Goal: Task Accomplishment & Management: Complete application form

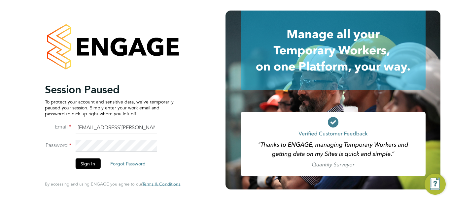
click at [94, 165] on button "Sign In" at bounding box center [87, 164] width 25 height 11
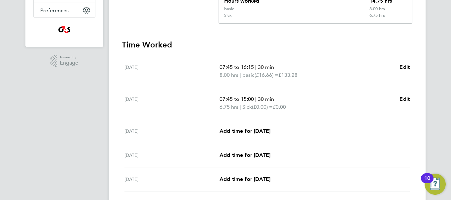
scroll to position [198, 0]
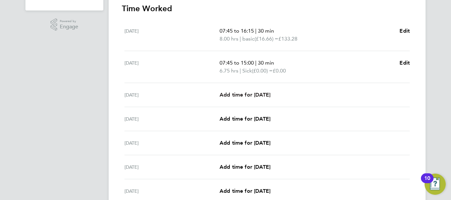
click at [270, 94] on span "Add time for [DATE]" at bounding box center [244, 95] width 51 height 6
select select "30"
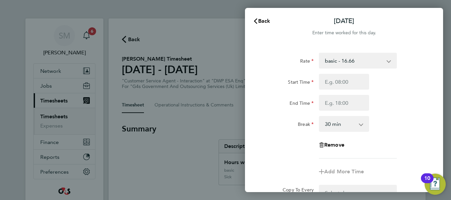
click at [362, 66] on select "basic - 16.66 System Issue Not Paid Bank Holiday x2 - 32.79 x1.5 - 24.73 Annual…" at bounding box center [353, 60] width 69 height 15
click at [410, 55] on div "Rate basic - 16.66 System Issue Not Paid Bank Holiday x2 - 32.79 x1.5 - 24.73 A…" at bounding box center [344, 61] width 166 height 16
click at [361, 80] on input "Start Time" at bounding box center [344, 82] width 50 height 16
type input "07:45"
click at [339, 105] on input "End Time" at bounding box center [344, 103] width 50 height 16
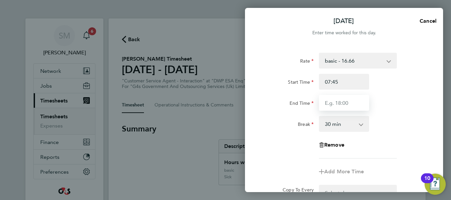
click at [338, 100] on input "End Time" at bounding box center [344, 103] width 50 height 16
type input "16:00"
click at [405, 128] on div "Break 0 min 15 min 30 min 45 min 60 min 75 min 90 min" at bounding box center [344, 124] width 166 height 16
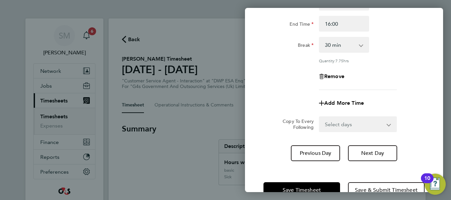
scroll to position [98, 0]
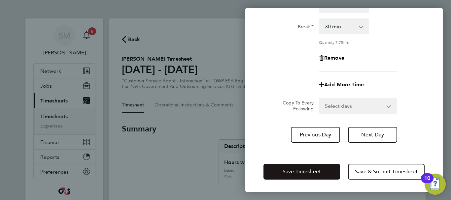
click at [277, 166] on button "Save Timesheet" at bounding box center [301, 172] width 77 height 16
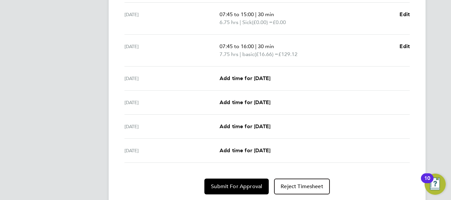
scroll to position [231, 0]
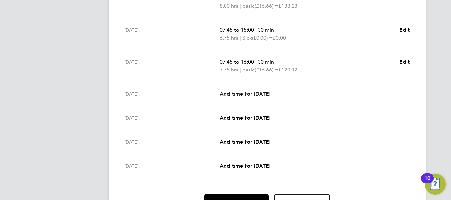
click at [251, 92] on span "Add time for [DATE]" at bounding box center [244, 94] width 51 height 6
select select "30"
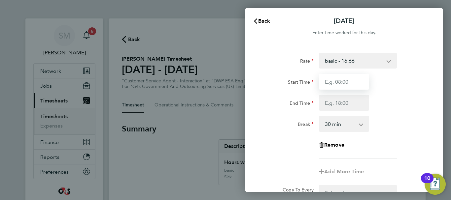
click at [348, 87] on input "Start Time" at bounding box center [344, 82] width 50 height 16
type input "07:45"
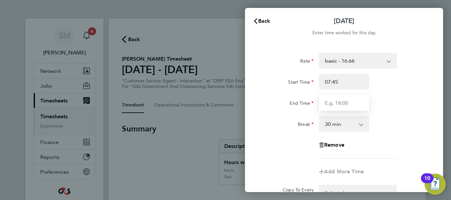
click at [343, 104] on input "End Time" at bounding box center [344, 103] width 50 height 16
click at [432, 23] on span "Cancel" at bounding box center [426, 21] width 19 height 6
select select "30"
click at [271, 20] on button "Back" at bounding box center [261, 21] width 31 height 13
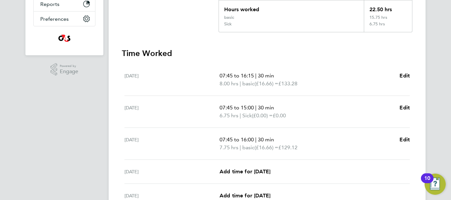
scroll to position [165, 0]
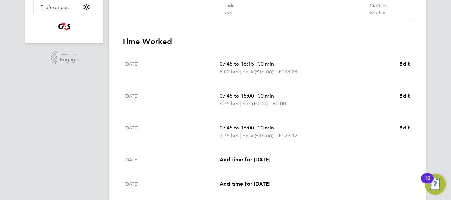
click at [407, 128] on span "Edit" at bounding box center [404, 128] width 10 height 6
select select "30"
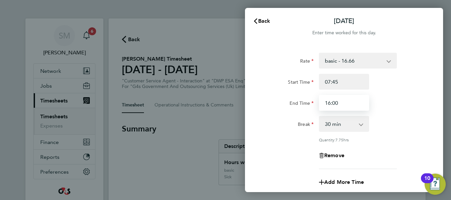
click at [346, 103] on input "16:00" at bounding box center [344, 103] width 50 height 16
type input "16:30"
click at [423, 101] on div "End Time 16:30" at bounding box center [344, 103] width 166 height 16
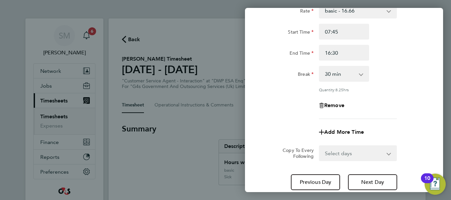
scroll to position [98, 0]
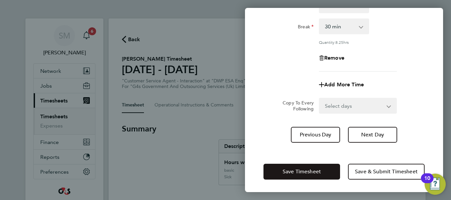
click at [305, 165] on button "Save Timesheet" at bounding box center [301, 172] width 77 height 16
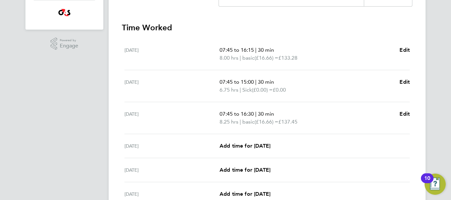
scroll to position [198, 0]
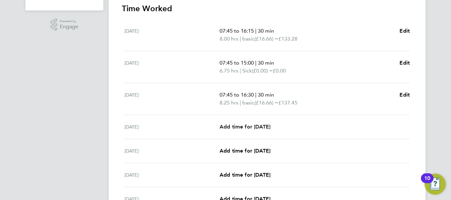
click at [241, 126] on span "Add time for [DATE]" at bounding box center [244, 127] width 51 height 6
select select "30"
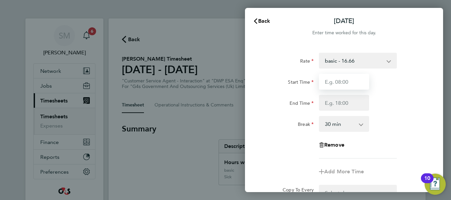
click at [334, 80] on input "Start Time" at bounding box center [344, 82] width 50 height 16
type input "07:45"
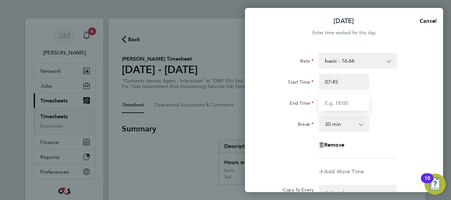
click at [346, 104] on input "End Time" at bounding box center [344, 103] width 50 height 16
type input "16:00"
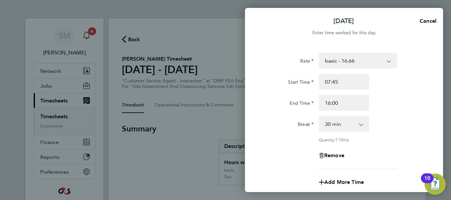
click at [384, 116] on div "Break 0 min 15 min 30 min 45 min 60 min 75 min 90 min" at bounding box center [344, 124] width 166 height 16
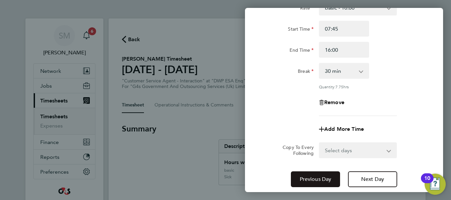
scroll to position [98, 0]
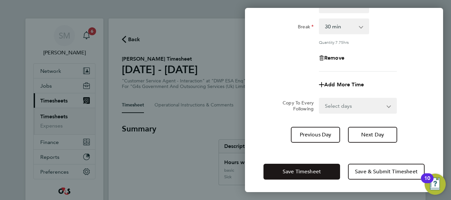
click at [298, 169] on span "Save Timesheet" at bounding box center [301, 172] width 38 height 7
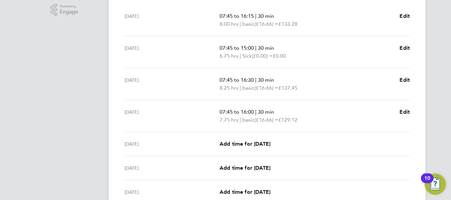
scroll to position [231, 0]
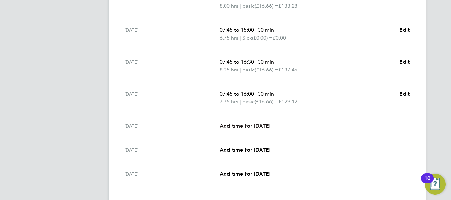
click at [253, 126] on span "Add time for [DATE]" at bounding box center [244, 126] width 51 height 6
select select "30"
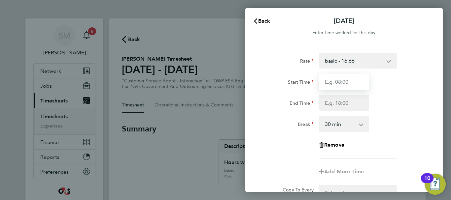
click at [357, 85] on input "Start Time" at bounding box center [344, 82] width 50 height 16
type input "07:45"
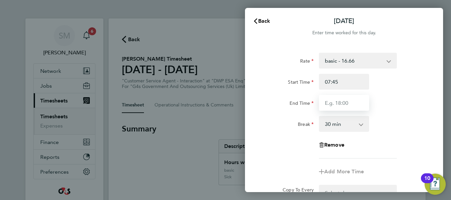
click at [337, 104] on input "End Time" at bounding box center [344, 103] width 50 height 16
type input "15:00"
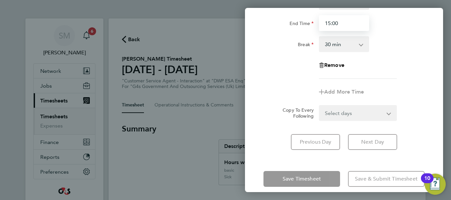
scroll to position [88, 0]
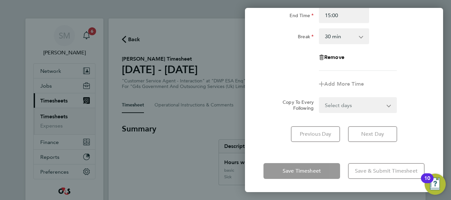
click at [405, 155] on div "[DATE] Cancel Enter time worked for this day. Rate basic - 16.66 System Issue N…" at bounding box center [344, 100] width 198 height 184
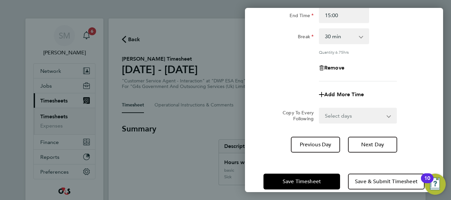
click at [314, 172] on div "Save Timesheet Save & Submit Timesheet" at bounding box center [344, 182] width 198 height 42
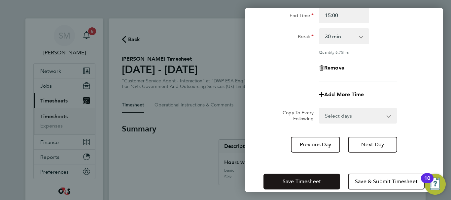
click at [311, 174] on button "Save Timesheet" at bounding box center [301, 182] width 77 height 16
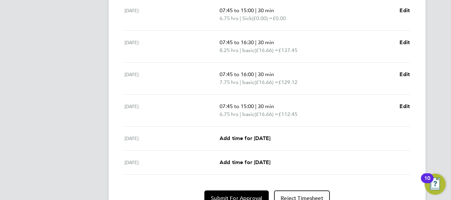
scroll to position [250, 0]
click at [249, 191] on button "Submit For Approval" at bounding box center [236, 199] width 64 height 16
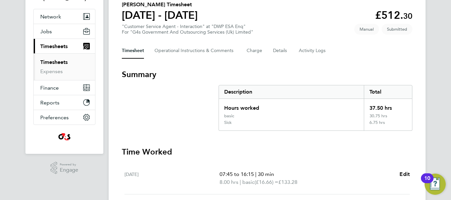
scroll to position [0, 0]
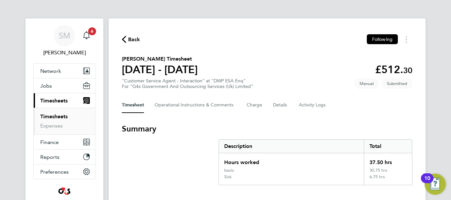
click at [141, 39] on div "Back Following" at bounding box center [267, 39] width 290 height 10
click at [137, 39] on span "Back" at bounding box center [134, 40] width 12 height 8
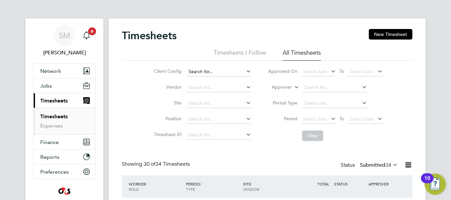
click at [217, 68] on input at bounding box center [218, 71] width 65 height 9
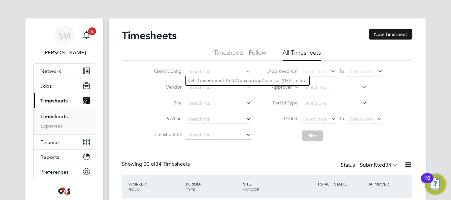
click at [377, 38] on button "New Timesheet" at bounding box center [390, 34] width 44 height 11
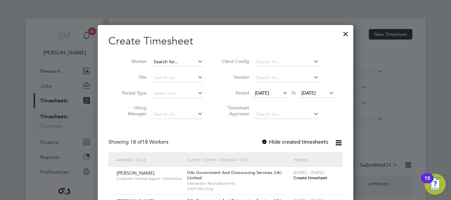
click at [167, 61] on input at bounding box center [177, 61] width 52 height 9
click at [270, 143] on label "Hide created timesheets" at bounding box center [294, 142] width 67 height 7
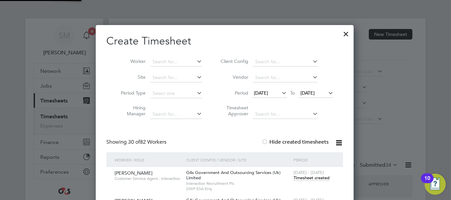
click at [280, 91] on icon at bounding box center [280, 92] width 0 height 9
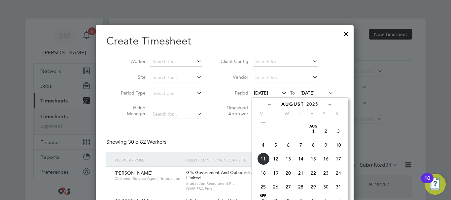
click at [263, 151] on span "4" at bounding box center [263, 145] width 13 height 13
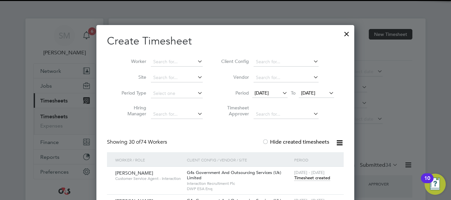
click at [315, 93] on span "[DATE]" at bounding box center [308, 93] width 14 height 6
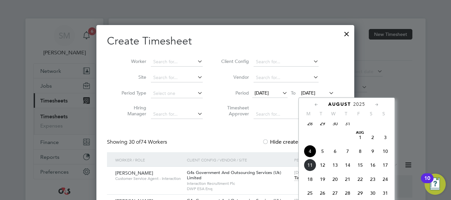
click at [389, 154] on span "10" at bounding box center [385, 151] width 13 height 13
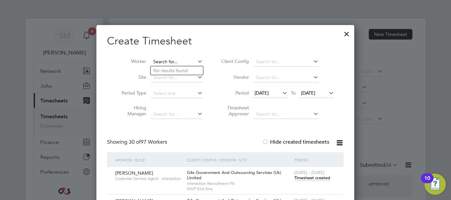
click at [176, 61] on input at bounding box center [177, 61] width 52 height 9
type input "y"
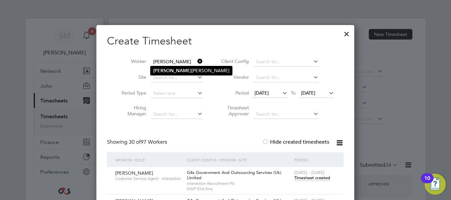
click at [181, 68] on li "[PERSON_NAME]" at bounding box center [190, 70] width 81 height 9
type input "[PERSON_NAME]"
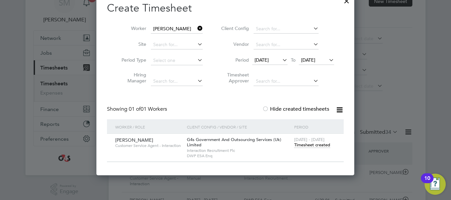
click at [317, 145] on span "Timesheet created" at bounding box center [312, 145] width 36 height 6
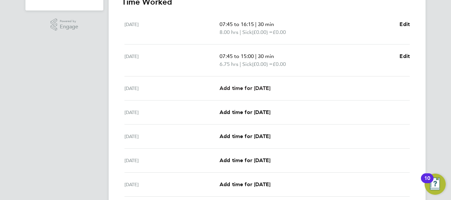
click at [250, 89] on span "Add time for [DATE]" at bounding box center [244, 88] width 51 height 6
select select "30"
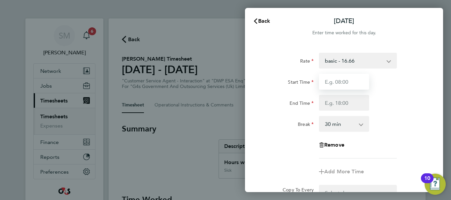
click at [339, 83] on input "Start Time" at bounding box center [344, 82] width 50 height 16
type input "09:00"
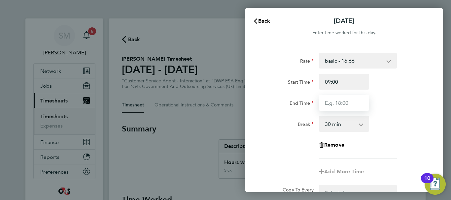
click at [336, 99] on input "End Time" at bounding box center [344, 103] width 50 height 16
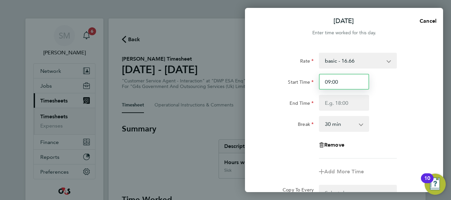
click at [344, 79] on input "09:00" at bounding box center [344, 82] width 50 height 16
drag, startPoint x: 356, startPoint y: 85, endPoint x: 303, endPoint y: 87, distance: 52.5
click at [303, 87] on div "Start Time 09:00" at bounding box center [344, 82] width 166 height 16
click at [357, 85] on input "Start Time" at bounding box center [344, 82] width 50 height 16
type input "07:45"
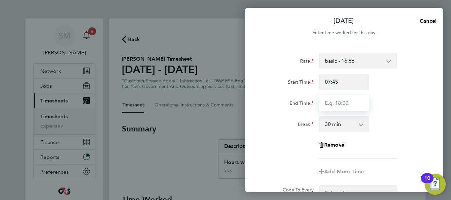
drag, startPoint x: 359, startPoint y: 104, endPoint x: 336, endPoint y: 99, distance: 22.8
click at [359, 104] on input "End Time" at bounding box center [344, 103] width 50 height 16
click at [335, 102] on input "End Time" at bounding box center [344, 103] width 50 height 16
type input "16:30"
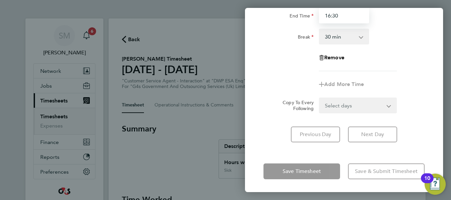
scroll to position [88, 0]
click at [326, 151] on div "[DATE] Cancel Enter time worked for this day. Rate basic - 16.66 System Issue N…" at bounding box center [344, 100] width 198 height 184
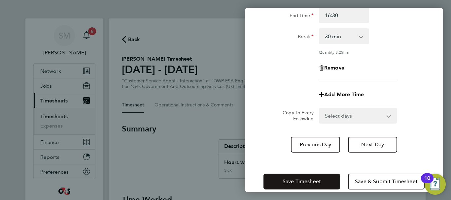
click at [307, 176] on button "Save Timesheet" at bounding box center [301, 182] width 77 height 16
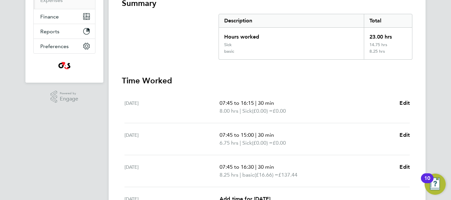
scroll to position [198, 0]
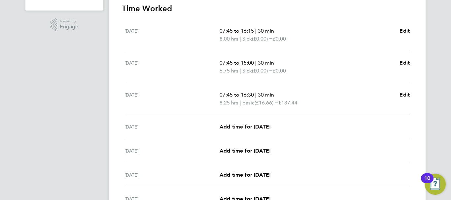
click at [260, 126] on span "Add time for [DATE]" at bounding box center [244, 127] width 51 height 6
select select "30"
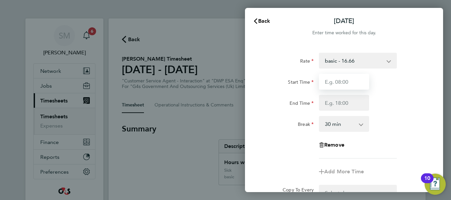
click at [347, 84] on input "Start Time" at bounding box center [344, 82] width 50 height 16
type input "07:45"
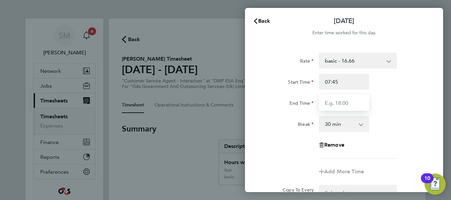
drag, startPoint x: 327, startPoint y: 106, endPoint x: 330, endPoint y: 102, distance: 5.2
click at [327, 106] on input "End Time" at bounding box center [344, 103] width 50 height 16
drag, startPoint x: 168, startPoint y: 145, endPoint x: 175, endPoint y: 145, distance: 6.3
click at [168, 145] on div "[DATE] Cancel Enter time worked for this day. Rate basic - 16.66 System Issue N…" at bounding box center [225, 100] width 451 height 200
click at [420, 18] on span "Cancel" at bounding box center [426, 21] width 19 height 6
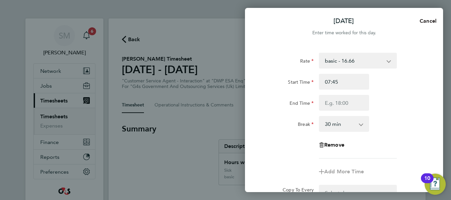
select select "30"
click at [254, 21] on icon "button" at bounding box center [255, 20] width 5 height 5
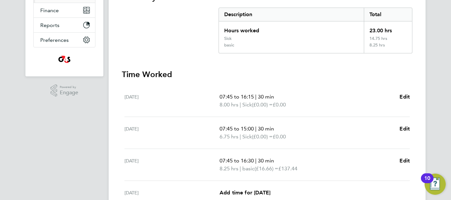
scroll to position [198, 0]
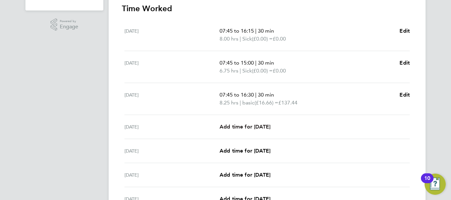
click at [248, 126] on span "Add time for [DATE]" at bounding box center [244, 127] width 51 height 6
select select "30"
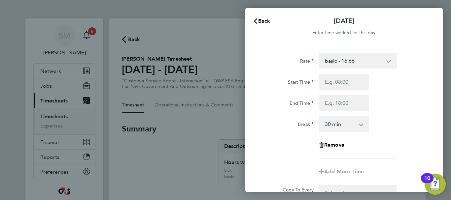
click at [341, 74] on div "Rate basic - 16.66 System Issue Not Paid Sick System Issue Paid - 16.66 x1.5 - …" at bounding box center [343, 106] width 161 height 106
click at [352, 79] on input "Start Time" at bounding box center [344, 82] width 50 height 16
type input "07:45"
click at [343, 104] on input "End Time" at bounding box center [344, 103] width 50 height 16
type input "16:00"
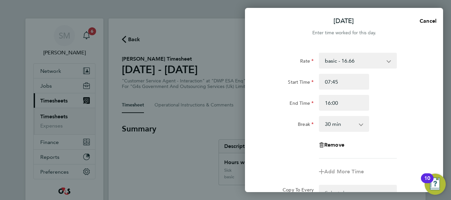
click at [405, 143] on div "Rate basic - 16.66 System Issue Not Paid Sick System Issue Paid - 16.66 x1.5 - …" at bounding box center [343, 106] width 161 height 106
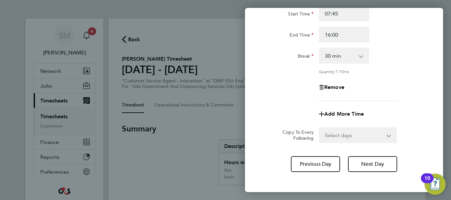
scroll to position [98, 0]
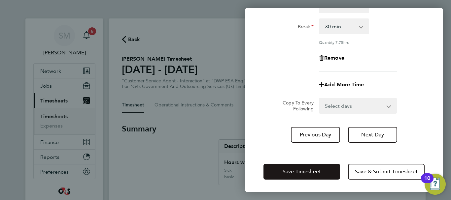
click at [296, 170] on span "Save Timesheet" at bounding box center [301, 172] width 38 height 7
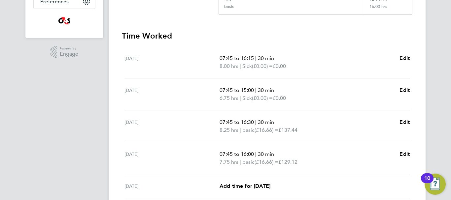
scroll to position [231, 0]
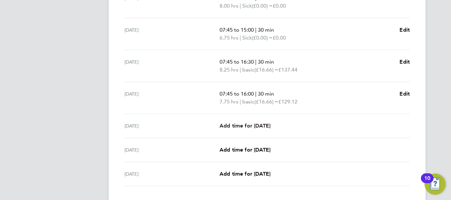
click at [256, 123] on span "Add time for [DATE]" at bounding box center [244, 126] width 51 height 6
select select "30"
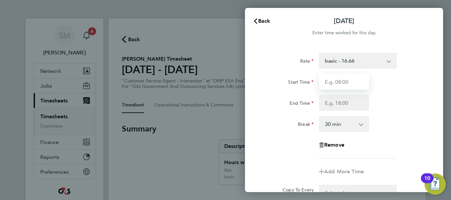
click at [332, 80] on input "Start Time" at bounding box center [344, 82] width 50 height 16
type input "07:45"
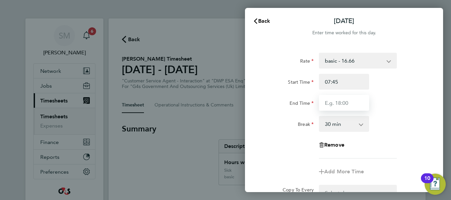
click at [338, 101] on input "End Time" at bounding box center [344, 103] width 50 height 16
type input "15:00"
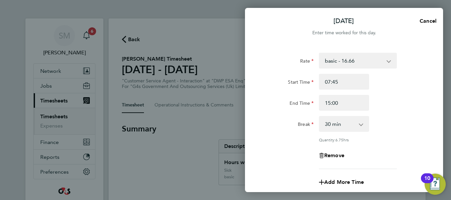
click at [397, 124] on div "Break 0 min 15 min 30 min 45 min 60 min 75 min 90 min" at bounding box center [344, 124] width 166 height 16
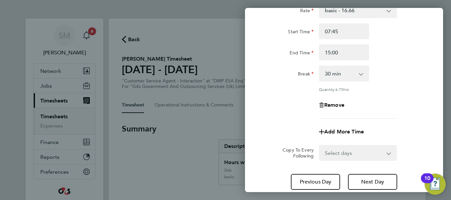
scroll to position [98, 0]
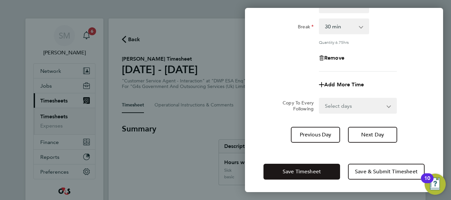
click at [315, 170] on span "Save Timesheet" at bounding box center [301, 172] width 38 height 7
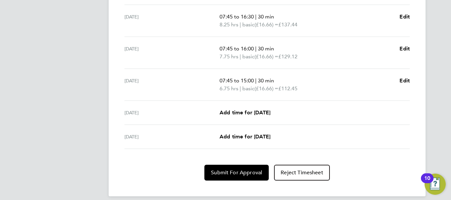
scroll to position [283, 0]
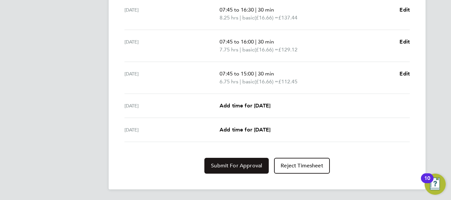
click at [232, 163] on span "Submit For Approval" at bounding box center [236, 166] width 51 height 7
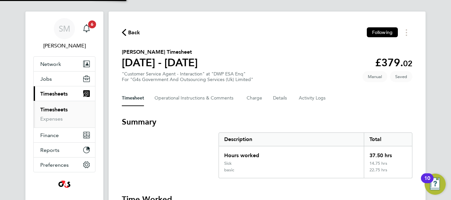
scroll to position [0, 0]
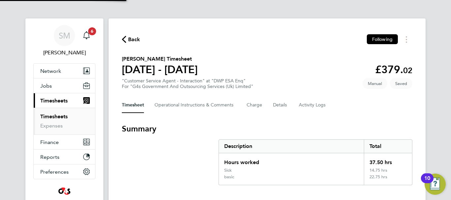
click at [131, 38] on span "Back" at bounding box center [134, 40] width 12 height 8
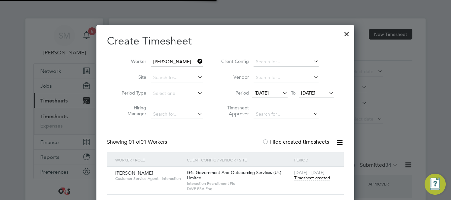
scroll to position [17, 57]
click at [196, 60] on icon at bounding box center [196, 61] width 0 height 9
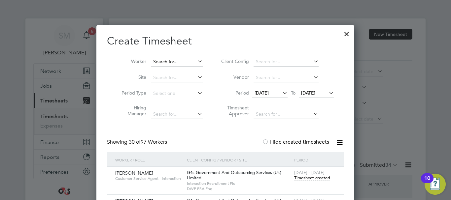
click at [179, 65] on input at bounding box center [177, 61] width 52 height 9
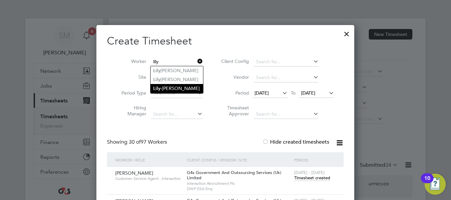
click at [188, 88] on li "[PERSON_NAME]" at bounding box center [176, 88] width 52 height 9
type input "[PERSON_NAME]"
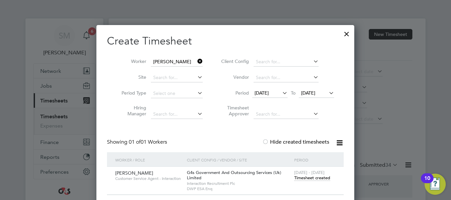
click at [321, 177] on span "Timesheet created" at bounding box center [312, 178] width 36 height 6
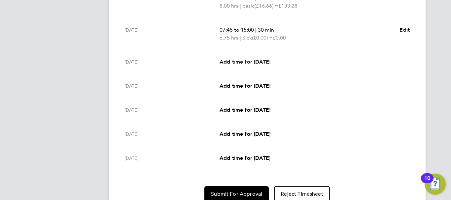
click at [243, 63] on span "Add time for [DATE]" at bounding box center [244, 62] width 51 height 6
select select "30"
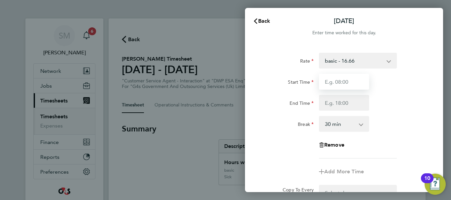
click at [354, 82] on input "Start Time" at bounding box center [344, 82] width 50 height 16
type input "07:45"
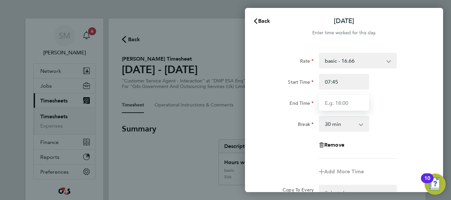
click at [340, 99] on input "End Time" at bounding box center [344, 103] width 50 height 16
type input "16:30"
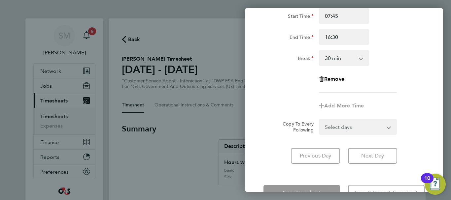
click at [410, 154] on div "Rate basic - 16.66 System Issue Paid - 16.66 System Issue Not Paid x2 - 32.79 S…" at bounding box center [344, 75] width 198 height 193
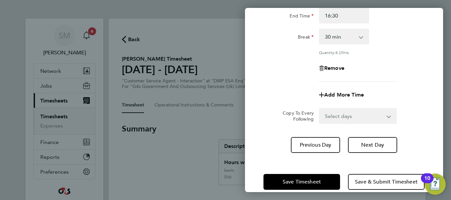
scroll to position [98, 0]
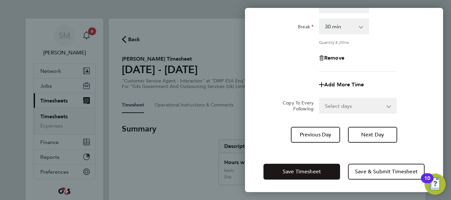
click at [291, 169] on span "Save Timesheet" at bounding box center [301, 172] width 38 height 7
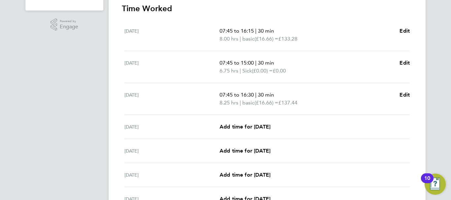
scroll to position [231, 0]
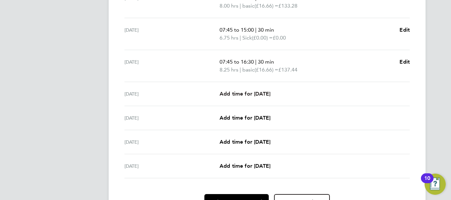
click at [249, 93] on span "Add time for [DATE]" at bounding box center [244, 94] width 51 height 6
select select "30"
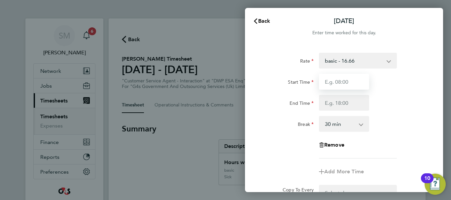
click at [352, 88] on input "Start Time" at bounding box center [344, 82] width 50 height 16
type input "07:45"
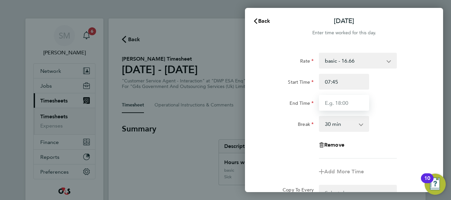
click at [340, 105] on input "End Time" at bounding box center [344, 103] width 50 height 16
type input "16:00"
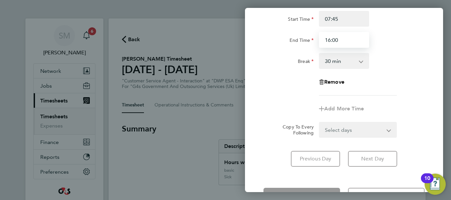
scroll to position [66, 0]
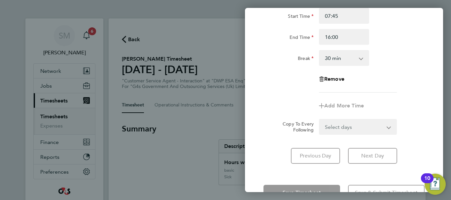
click at [267, 157] on div "Rate basic - 16.66 System Issue Paid - 16.66 System Issue Not Paid x2 - 32.79 S…" at bounding box center [344, 75] width 198 height 193
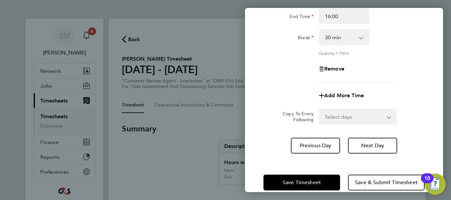
scroll to position [98, 0]
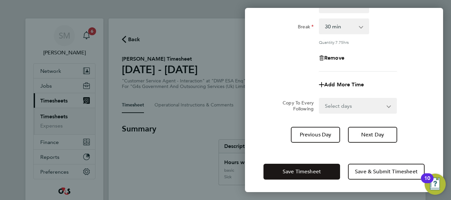
click at [311, 165] on button "Save Timesheet" at bounding box center [301, 172] width 77 height 16
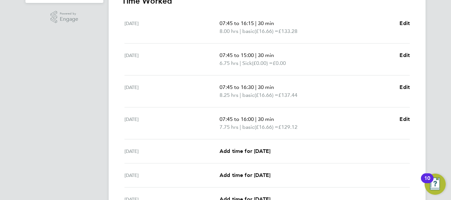
scroll to position [231, 0]
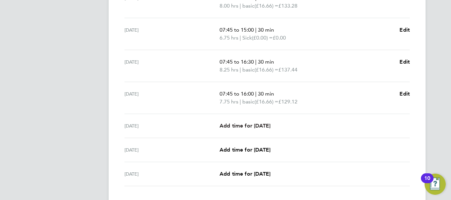
click at [251, 124] on span "Add time for [DATE]" at bounding box center [244, 126] width 51 height 6
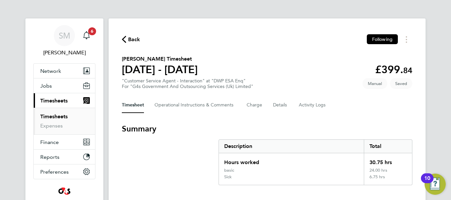
select select "30"
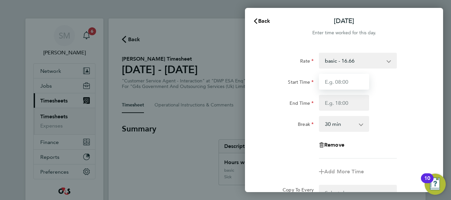
click at [327, 85] on input "Start Time" at bounding box center [344, 82] width 50 height 16
type input "07:45"
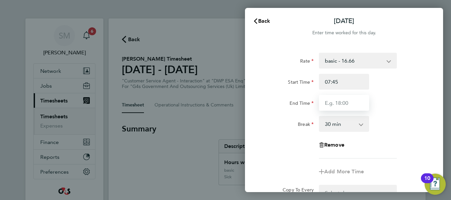
click at [336, 102] on input "End Time" at bounding box center [344, 103] width 50 height 16
type input "15:00"
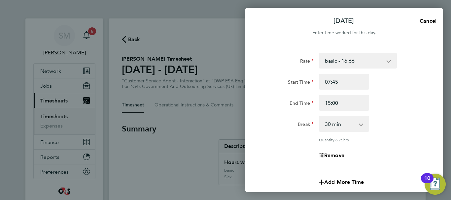
click at [405, 160] on app-timesheet-line-form-group "Rate basic - 16.66 System Issue Paid - 16.66 System Issue Not Paid x2 - 32.79 S…" at bounding box center [343, 122] width 161 height 138
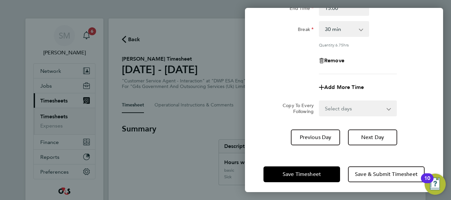
scroll to position [98, 0]
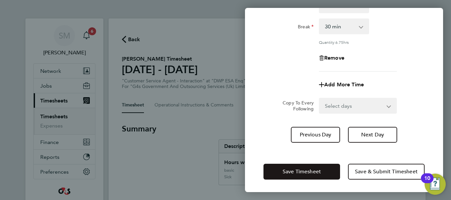
click at [305, 166] on button "Save Timesheet" at bounding box center [301, 172] width 77 height 16
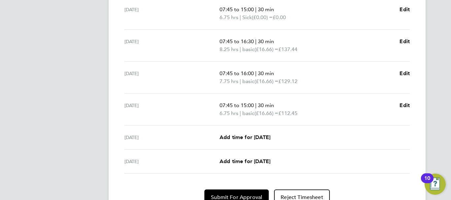
scroll to position [264, 0]
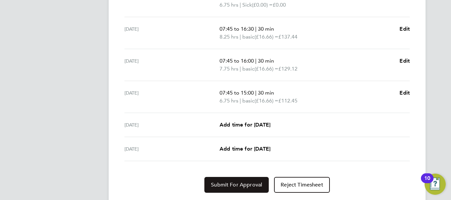
click at [227, 179] on button "Submit For Approval" at bounding box center [236, 185] width 64 height 16
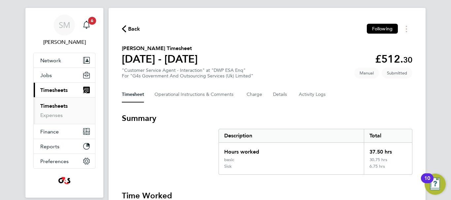
scroll to position [0, 0]
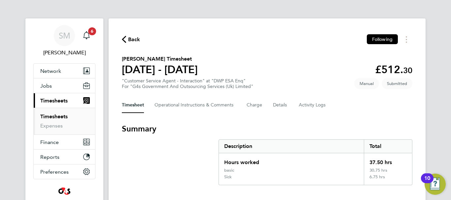
click at [127, 38] on span "Back" at bounding box center [131, 39] width 18 height 6
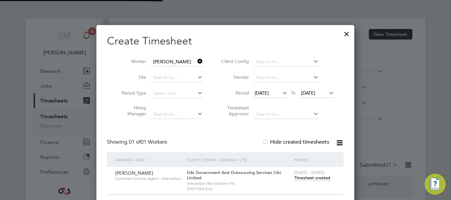
scroll to position [17, 57]
click at [196, 62] on icon at bounding box center [196, 61] width 0 height 9
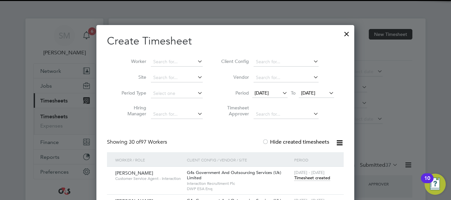
click at [191, 67] on li "Worker" at bounding box center [159, 62] width 103 height 16
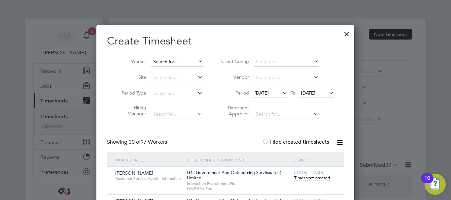
click at [181, 61] on input at bounding box center [177, 61] width 52 height 9
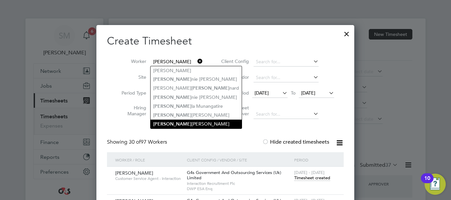
click at [193, 127] on li "[PERSON_NAME] [PERSON_NAME]" at bounding box center [195, 124] width 91 height 9
type input "[PERSON_NAME]"
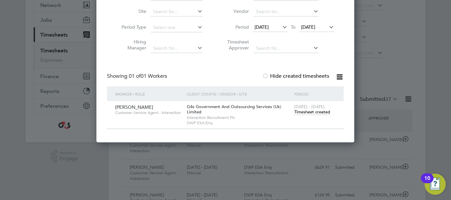
click at [317, 114] on span "Timesheet created" at bounding box center [312, 112] width 36 height 6
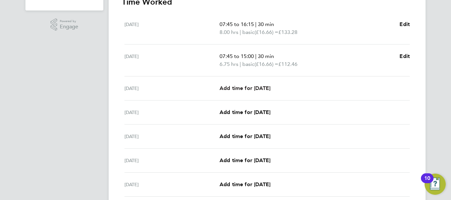
click at [261, 90] on span "Add time for [DATE]" at bounding box center [244, 88] width 51 height 6
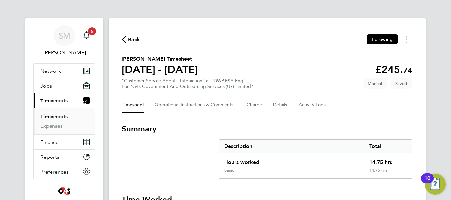
select select "30"
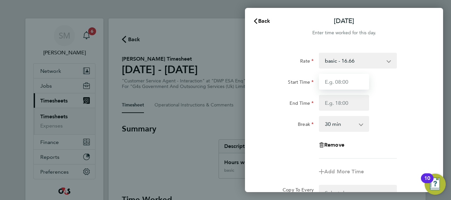
click at [336, 87] on input "Start Time" at bounding box center [344, 82] width 50 height 16
type input "07:45"
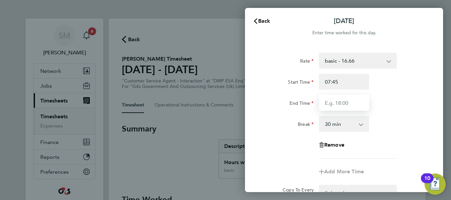
click at [335, 102] on input "End Time" at bounding box center [344, 103] width 50 height 16
type input "16:00"
click at [396, 144] on div "Rate basic - 16.66 x1.5 - 24.73 x2 - 32.79 System Issue Not Paid Annual Leave S…" at bounding box center [343, 106] width 161 height 106
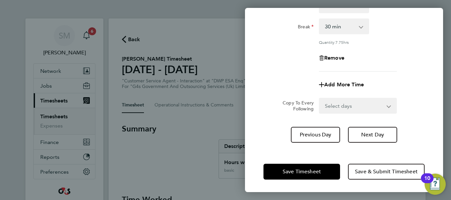
click at [320, 160] on div "Save Timesheet Save & Submit Timesheet" at bounding box center [344, 172] width 198 height 42
click at [320, 162] on div "Save Timesheet Save & Submit Timesheet" at bounding box center [344, 172] width 198 height 42
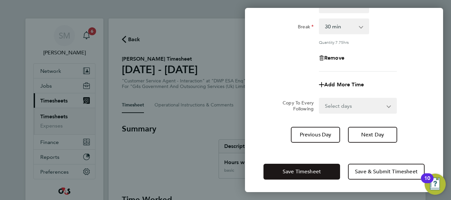
click at [309, 171] on span "Save Timesheet" at bounding box center [301, 172] width 38 height 7
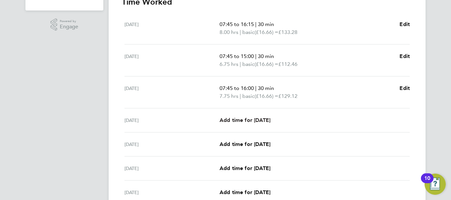
click at [248, 119] on span "Add time for [DATE]" at bounding box center [244, 120] width 51 height 6
select select "30"
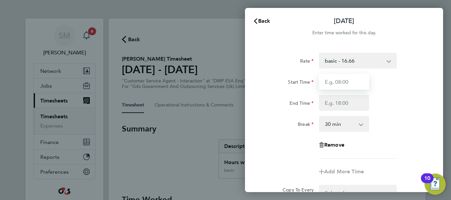
click at [348, 89] on input "Start Time" at bounding box center [344, 82] width 50 height 16
type input "07:45"
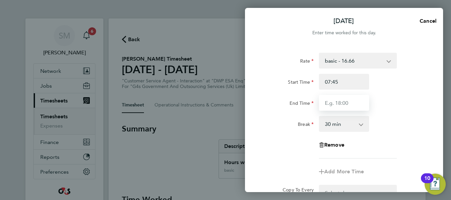
click at [340, 104] on input "End Time" at bounding box center [344, 103] width 50 height 16
drag, startPoint x: 341, startPoint y: 102, endPoint x: 334, endPoint y: 104, distance: 7.4
click at [334, 104] on input "16:30" at bounding box center [344, 103] width 50 height 16
type input "16:00"
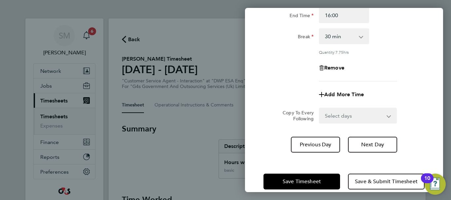
click at [279, 150] on div "[DATE] Cancel Enter time worked for this day. Rate basic - 16.66 x1.5 - 24.73 x…" at bounding box center [344, 100] width 198 height 184
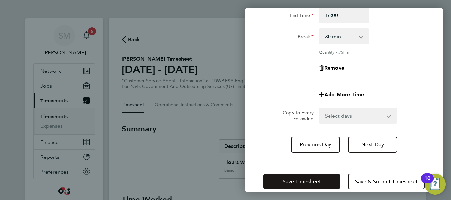
click at [300, 179] on span "Save Timesheet" at bounding box center [301, 181] width 38 height 7
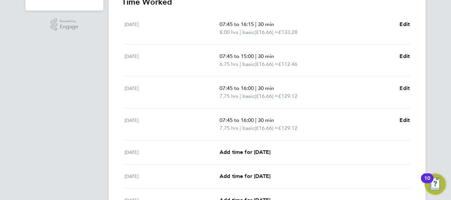
click at [407, 86] on span "Edit" at bounding box center [404, 88] width 10 height 6
select select "30"
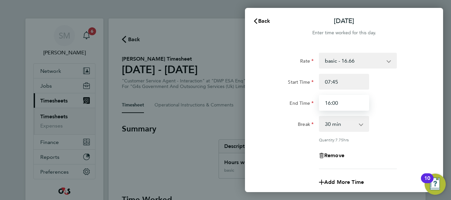
click at [341, 105] on input "16:00" at bounding box center [344, 103] width 50 height 16
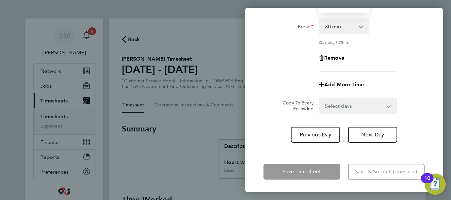
type input "16:30"
click at [301, 154] on div "Save Timesheet Save & Submit Timesheet" at bounding box center [344, 172] width 198 height 42
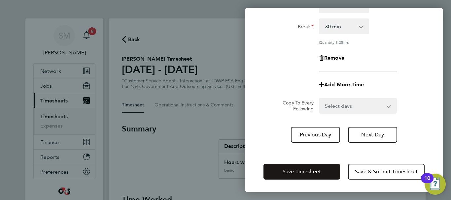
click at [295, 166] on button "Save Timesheet" at bounding box center [301, 172] width 77 height 16
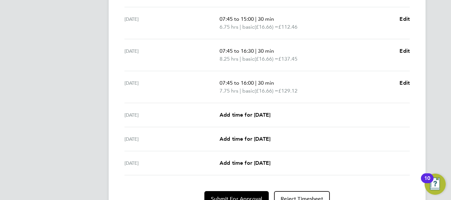
scroll to position [264, 0]
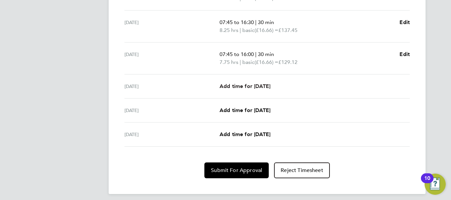
click at [249, 87] on span "Add time for [DATE]" at bounding box center [244, 86] width 51 height 6
select select "30"
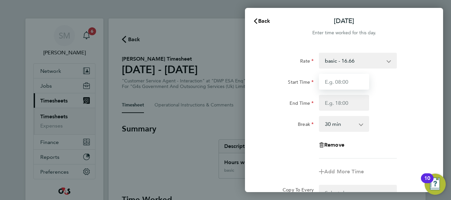
click at [325, 85] on input "Start Time" at bounding box center [344, 82] width 50 height 16
type input "07:45"
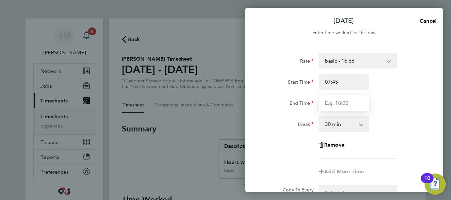
click at [341, 99] on input "End Time" at bounding box center [344, 103] width 50 height 16
type input "15:00"
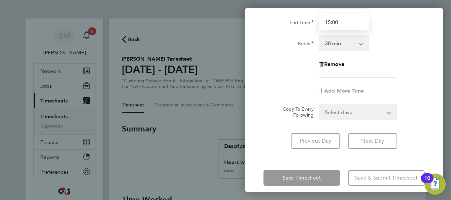
scroll to position [88, 0]
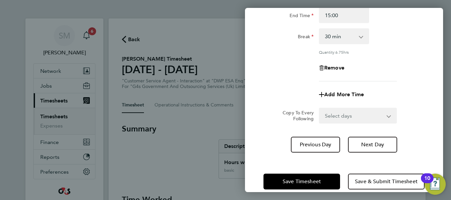
click at [317, 158] on div "[DATE] Cancel Enter time worked for this day. Rate basic - 16.66 x1.5 - 24.73 x…" at bounding box center [344, 100] width 198 height 184
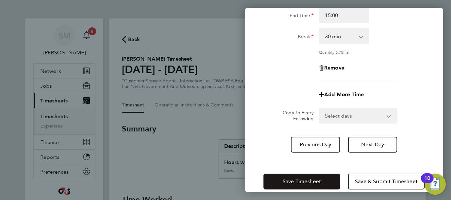
drag, startPoint x: 303, startPoint y: 179, endPoint x: 303, endPoint y: 183, distance: 3.8
click at [303, 183] on span "Save Timesheet" at bounding box center [301, 181] width 38 height 7
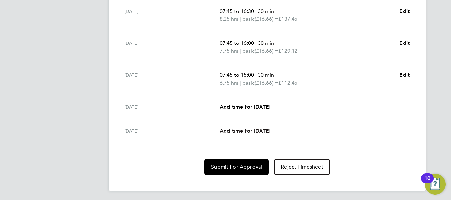
scroll to position [276, 0]
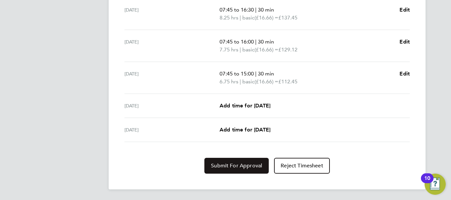
click at [233, 171] on button "Submit For Approval" at bounding box center [236, 166] width 64 height 16
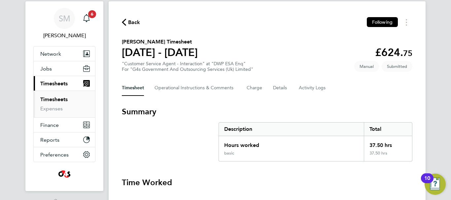
scroll to position [13, 0]
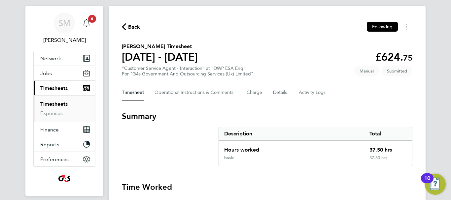
click at [131, 27] on span "Back" at bounding box center [134, 27] width 12 height 8
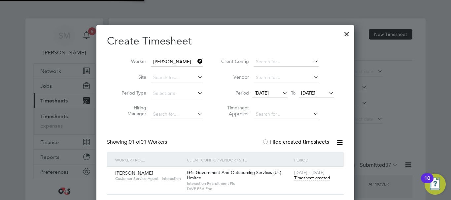
scroll to position [22, 57]
click at [196, 62] on icon at bounding box center [196, 61] width 0 height 9
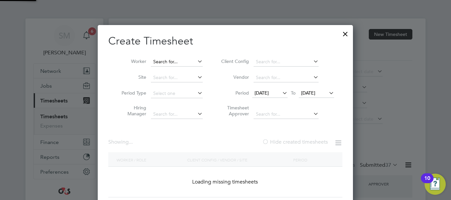
click at [170, 58] on input at bounding box center [177, 61] width 52 height 9
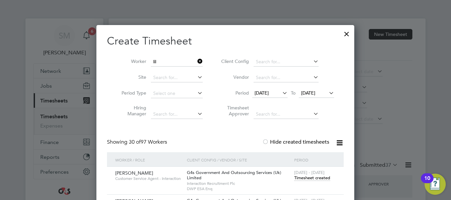
click at [189, 129] on li "Lil y-[PERSON_NAME]" at bounding box center [204, 133] width 108 height 9
type input "[PERSON_NAME]"
click at [306, 175] on span "Timesheet created" at bounding box center [312, 178] width 36 height 6
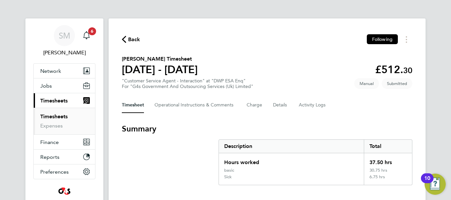
drag, startPoint x: 140, startPoint y: 39, endPoint x: 139, endPoint y: 48, distance: 9.3
click at [139, 39] on span "Back" at bounding box center [134, 40] width 12 height 8
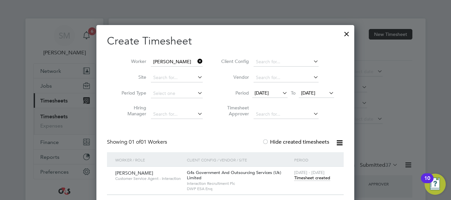
click at [196, 62] on icon at bounding box center [196, 61] width 0 height 9
click at [178, 62] on input at bounding box center [177, 61] width 52 height 9
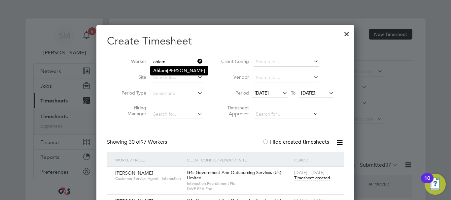
click at [186, 69] on li "[PERSON_NAME]" at bounding box center [178, 70] width 57 height 9
type input "[PERSON_NAME]"
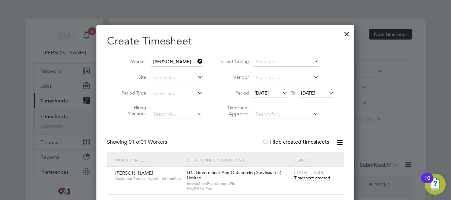
click at [322, 177] on span "Timesheet created" at bounding box center [312, 178] width 36 height 6
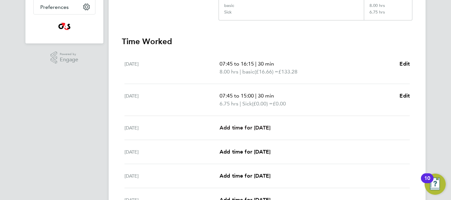
click at [255, 127] on span "Add time for [DATE]" at bounding box center [244, 128] width 51 height 6
select select "30"
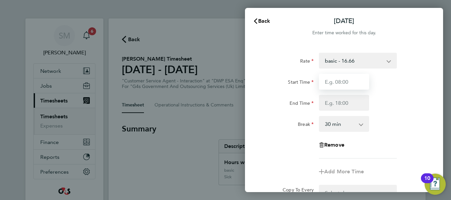
click at [350, 85] on input "Start Time" at bounding box center [344, 82] width 50 height 16
type input "07:45"
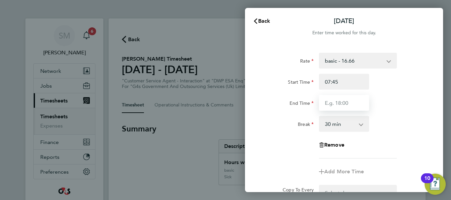
click at [344, 104] on input "End Time" at bounding box center [344, 103] width 50 height 16
type input "16:30"
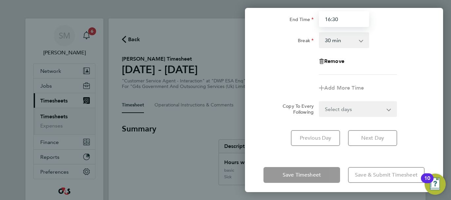
scroll to position [88, 0]
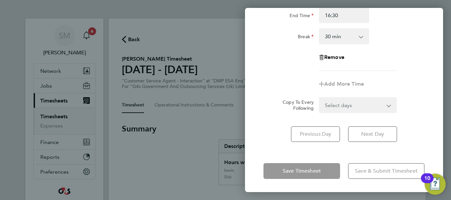
click at [298, 158] on div "[DATE] Cancel Enter time worked for this day. Rate basic - 16.66 x2 - 32.79 Sys…" at bounding box center [344, 100] width 198 height 184
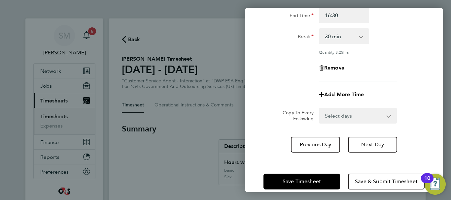
click at [296, 172] on div "Save Timesheet Save & Submit Timesheet" at bounding box center [344, 182] width 198 height 42
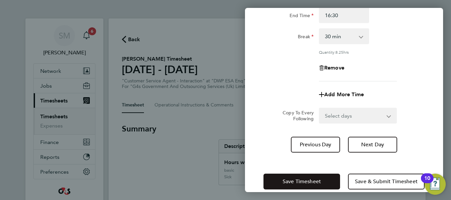
click at [296, 176] on button "Save Timesheet" at bounding box center [301, 182] width 77 height 16
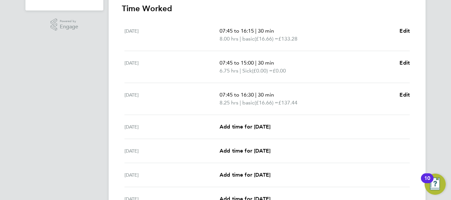
scroll to position [231, 0]
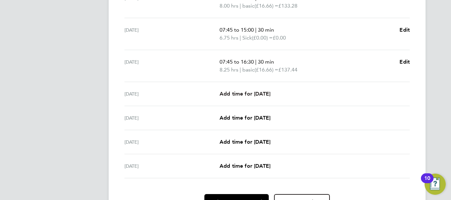
click at [265, 96] on span "Add time for [DATE]" at bounding box center [244, 94] width 51 height 6
select select "30"
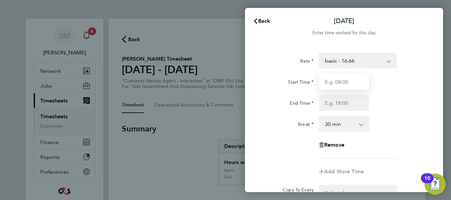
click at [351, 86] on input "Start Time" at bounding box center [344, 82] width 50 height 16
type input "07:45"
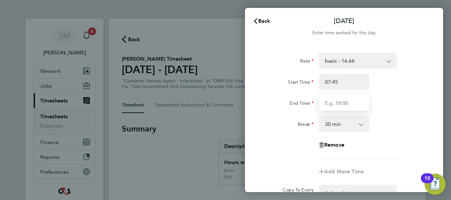
click at [348, 103] on input "End Time" at bounding box center [344, 103] width 50 height 16
type input "16:30"
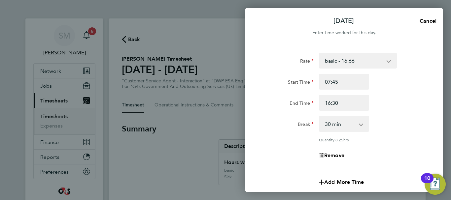
click at [401, 164] on app-timesheet-line-form-group "Rate basic - 16.66 x2 - 32.79 System Issue Not Paid x1.5 - 24.73 Bank Holiday A…" at bounding box center [343, 122] width 161 height 138
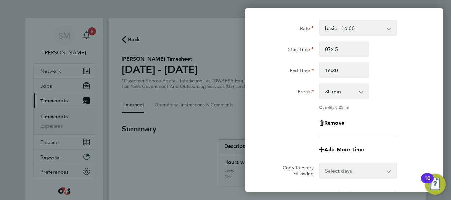
scroll to position [98, 0]
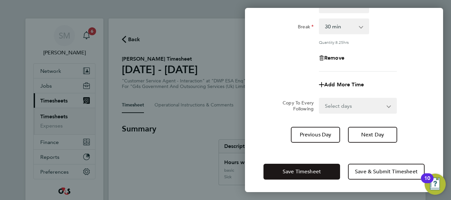
click at [311, 169] on span "Save Timesheet" at bounding box center [301, 172] width 38 height 7
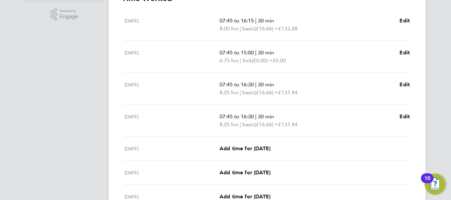
scroll to position [231, 0]
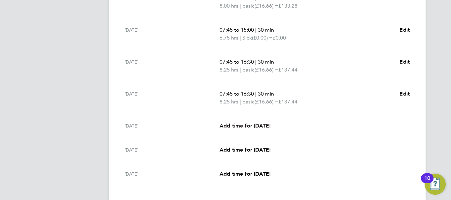
click at [250, 125] on span "Add time for [DATE]" at bounding box center [244, 126] width 51 height 6
select select "30"
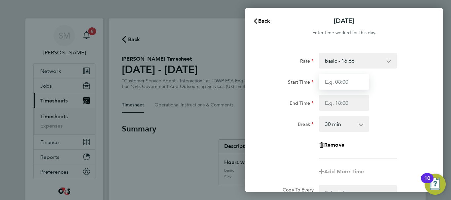
click at [354, 85] on input "Start Time" at bounding box center [344, 82] width 50 height 16
type input "07:45"
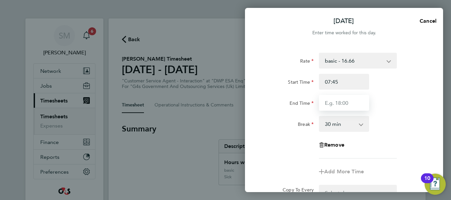
drag, startPoint x: 326, startPoint y: 102, endPoint x: 332, endPoint y: 103, distance: 6.0
click at [326, 102] on input "End Time" at bounding box center [344, 103] width 50 height 16
click at [355, 103] on input "End Time" at bounding box center [344, 103] width 50 height 16
type input "15:00"
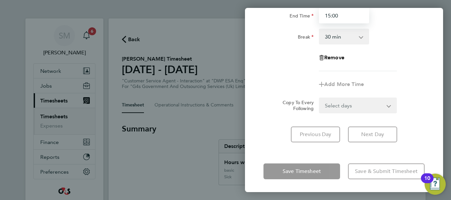
scroll to position [88, 0]
click at [389, 148] on div "Rate basic - 16.66 x2 - 32.79 System Issue Not Paid x1.5 - 24.73 Bank Holiday A…" at bounding box center [344, 53] width 198 height 193
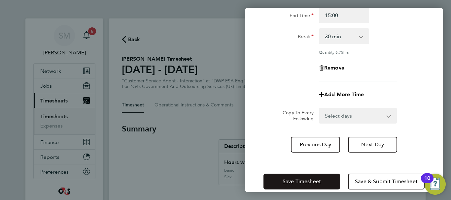
click at [305, 175] on button "Save Timesheet" at bounding box center [301, 182] width 77 height 16
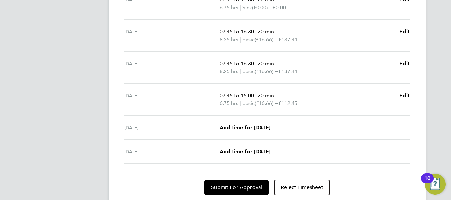
scroll to position [283, 0]
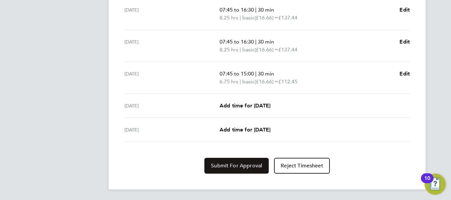
click at [246, 164] on span "Submit For Approval" at bounding box center [236, 166] width 51 height 7
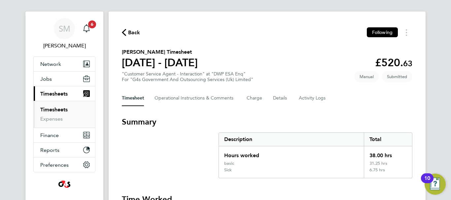
scroll to position [0, 0]
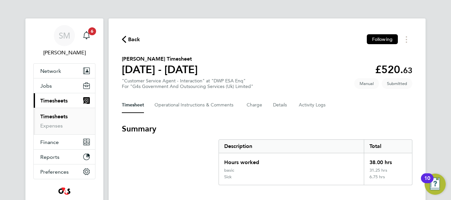
drag, startPoint x: 125, startPoint y: 37, endPoint x: 144, endPoint y: 45, distance: 20.6
click at [125, 37] on icon "button" at bounding box center [124, 39] width 4 height 7
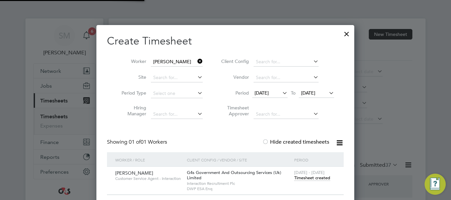
scroll to position [17, 57]
click at [196, 60] on icon at bounding box center [196, 61] width 0 height 9
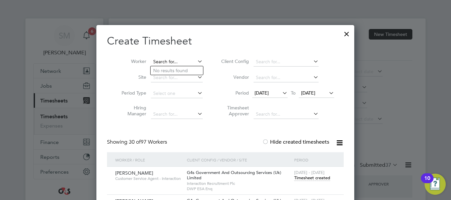
click at [185, 62] on input at bounding box center [177, 61] width 52 height 9
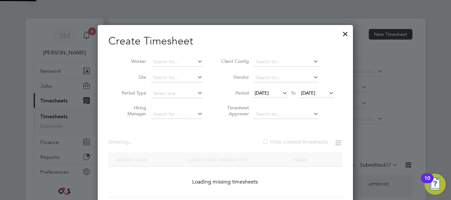
scroll to position [1026, 258]
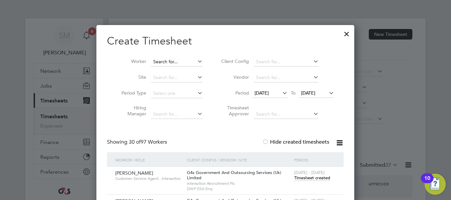
click at [152, 58] on input at bounding box center [177, 61] width 52 height 9
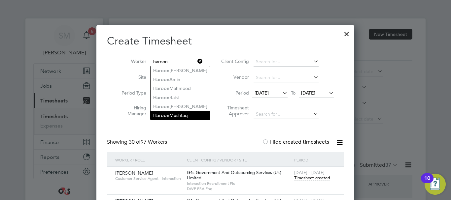
click at [176, 111] on li "[PERSON_NAME]" at bounding box center [179, 115] width 59 height 9
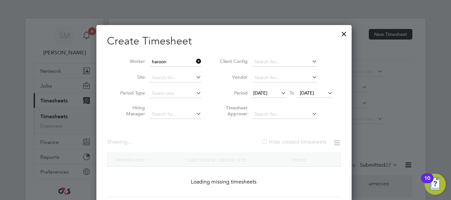
type input "[PERSON_NAME]"
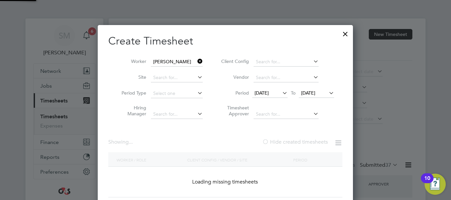
scroll to position [184, 258]
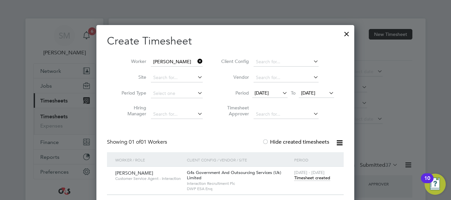
click at [314, 178] on span "Timesheet created" at bounding box center [312, 178] width 36 height 6
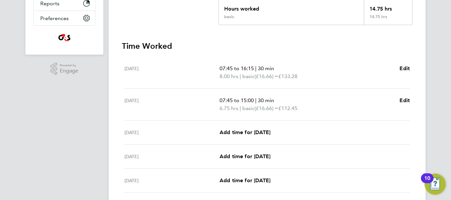
scroll to position [165, 0]
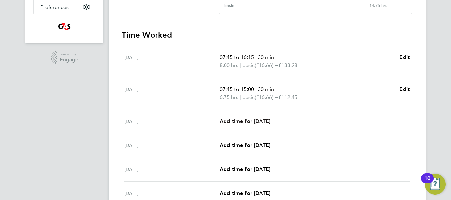
click at [251, 121] on span "Add time for [DATE]" at bounding box center [244, 121] width 51 height 6
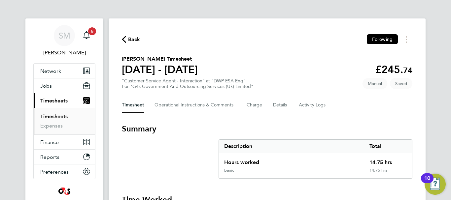
select select "30"
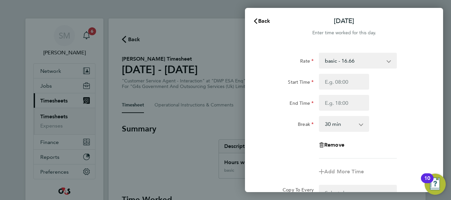
click at [344, 91] on div "Start Time End Time" at bounding box center [344, 92] width 166 height 37
click at [346, 87] on input "Start Time" at bounding box center [344, 82] width 50 height 16
type input "07:45"
click at [321, 107] on input "End Time" at bounding box center [344, 103] width 50 height 16
type input "16:30"
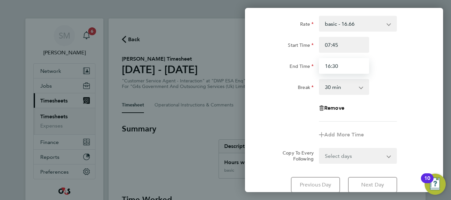
scroll to position [88, 0]
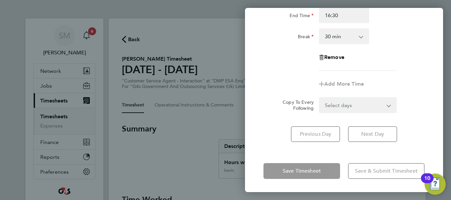
click at [309, 155] on div "[DATE] Cancel Enter time worked for this day. Rate basic - 16.66 Sick Bank Holi…" at bounding box center [344, 100] width 198 height 184
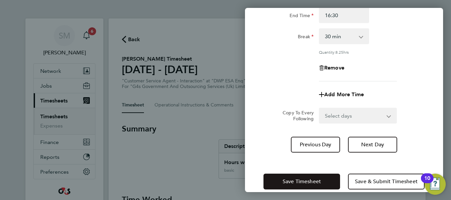
click at [300, 181] on span "Save Timesheet" at bounding box center [301, 181] width 38 height 7
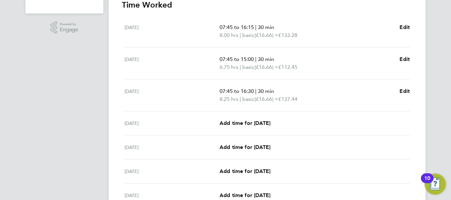
scroll to position [198, 0]
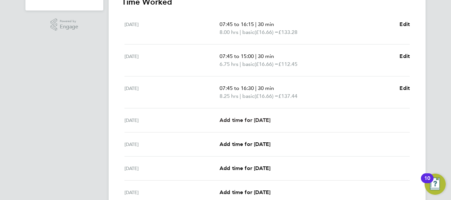
click at [244, 118] on span "Add time for [DATE]" at bounding box center [244, 120] width 51 height 6
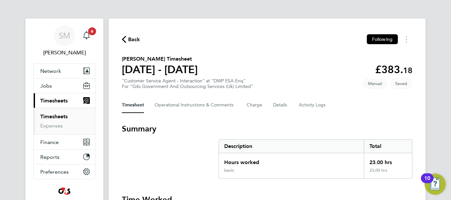
select select "30"
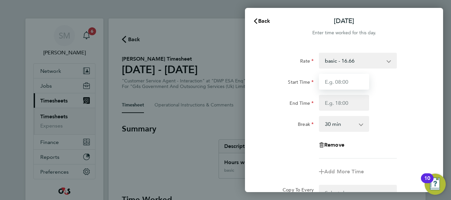
click at [346, 87] on input "Start Time" at bounding box center [344, 82] width 50 height 16
type input "07:45"
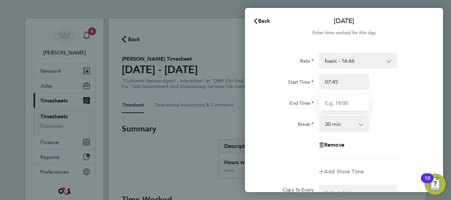
click at [341, 107] on input "End Time" at bounding box center [344, 103] width 50 height 16
type input "16:00"
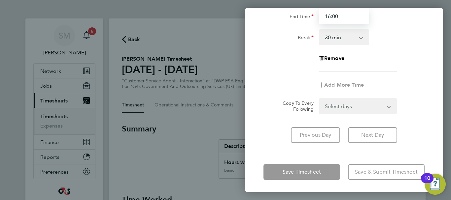
scroll to position [88, 0]
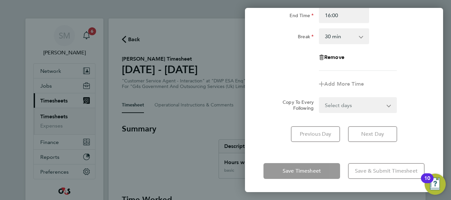
drag, startPoint x: 310, startPoint y: 154, endPoint x: 319, endPoint y: 154, distance: 8.6
click at [310, 154] on div "[DATE] Cancel Enter time worked for this day. Rate basic - 16.66 Sick Bank Holi…" at bounding box center [344, 100] width 198 height 184
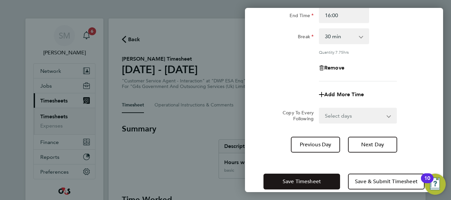
click at [311, 176] on button "Save Timesheet" at bounding box center [301, 182] width 77 height 16
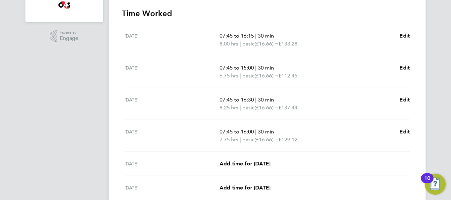
scroll to position [198, 0]
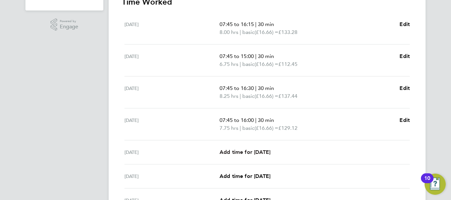
click at [260, 152] on span "Add time for [DATE]" at bounding box center [244, 152] width 51 height 6
select select "30"
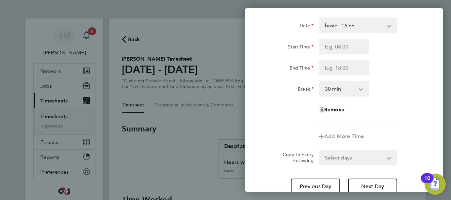
scroll to position [22, 0]
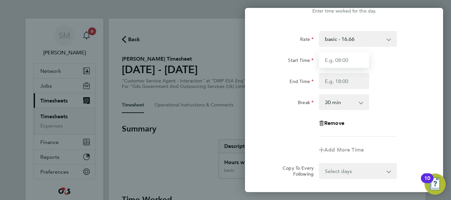
click at [356, 61] on input "Start Time" at bounding box center [344, 60] width 50 height 16
type input "07:45"
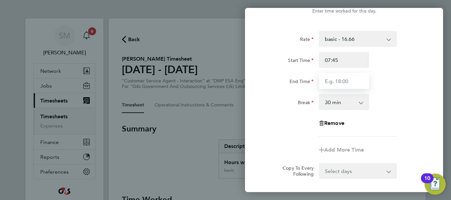
click at [343, 81] on input "End Time" at bounding box center [344, 81] width 50 height 16
type input "15:00"
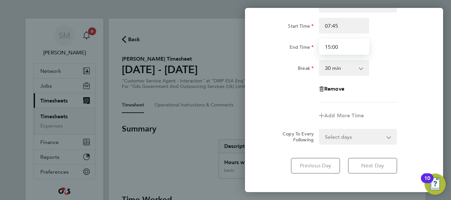
scroll to position [88, 0]
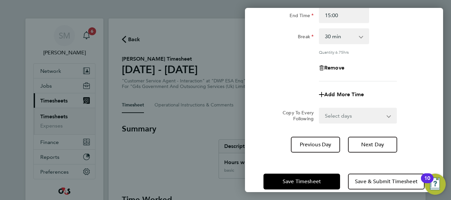
click at [309, 152] on div "[DATE] Cancel Enter time worked for this day. Rate basic - 16.66 Sick Bank Holi…" at bounding box center [344, 100] width 198 height 184
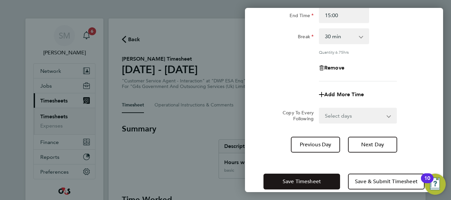
click at [294, 176] on button "Save Timesheet" at bounding box center [301, 182] width 77 height 16
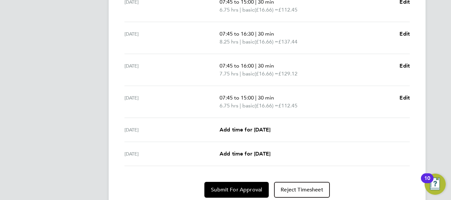
scroll to position [276, 0]
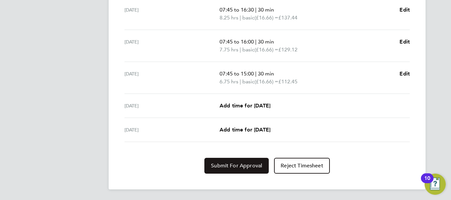
click at [238, 166] on span "Submit For Approval" at bounding box center [236, 166] width 51 height 7
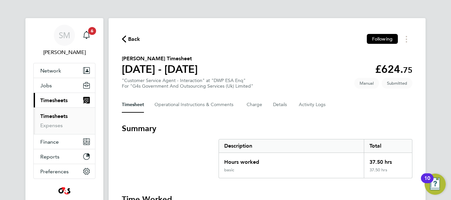
scroll to position [0, 0]
click at [138, 40] on span "Back" at bounding box center [134, 40] width 12 height 8
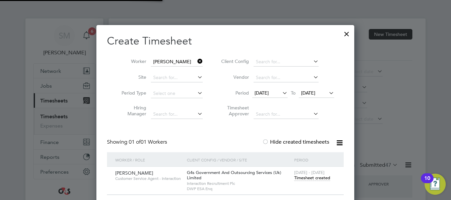
scroll to position [17, 57]
click at [196, 60] on icon at bounding box center [196, 61] width 0 height 9
click at [171, 60] on input at bounding box center [177, 61] width 52 height 9
click at [184, 97] on li "Ange Deuche Njike" at bounding box center [178, 97] width 56 height 9
type input "Ange Deuche Njike"
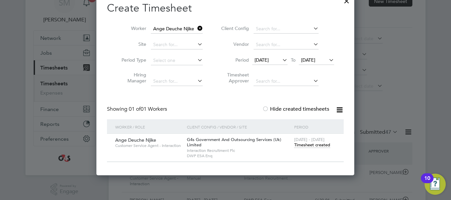
click at [321, 147] on span "Timesheet created" at bounding box center [312, 145] width 36 height 6
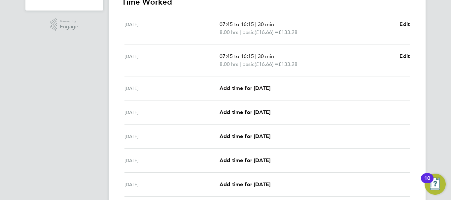
click at [270, 84] on link "Add time for [DATE]" at bounding box center [244, 88] width 51 height 8
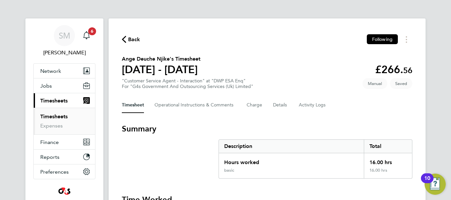
select select "30"
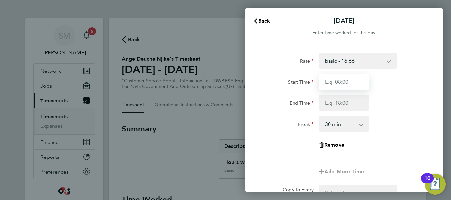
click at [346, 89] on input "Start Time" at bounding box center [344, 82] width 50 height 16
type input "07:45"
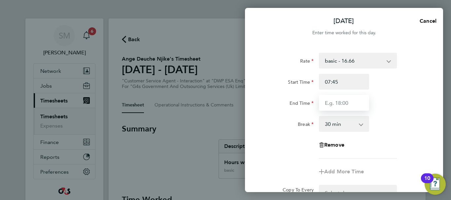
click at [338, 101] on input "End Time" at bounding box center [344, 103] width 50 height 16
type input "16:30"
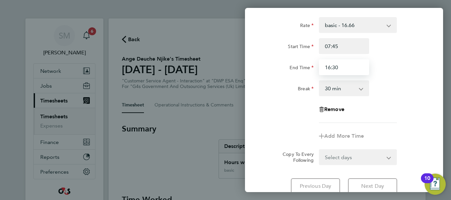
scroll to position [88, 0]
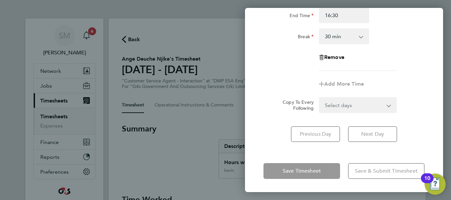
click at [310, 154] on div "[DATE] Cancel Enter time worked for this day. Rate basic - 16.66 System Issue P…" at bounding box center [344, 100] width 198 height 184
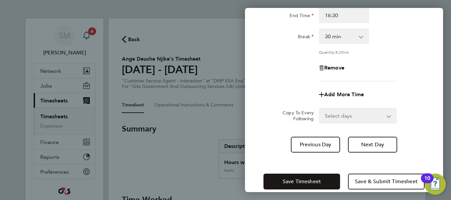
click at [283, 178] on span "Save Timesheet" at bounding box center [301, 181] width 38 height 7
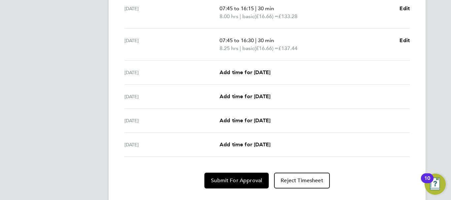
scroll to position [261, 0]
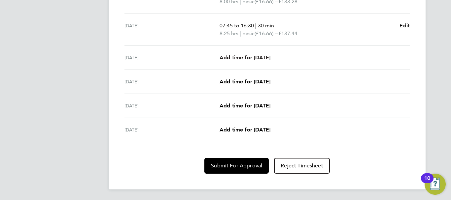
click at [261, 60] on span "Add time for [DATE]" at bounding box center [244, 57] width 51 height 6
select select "30"
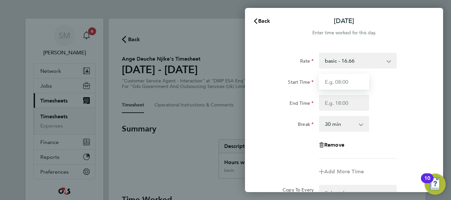
click at [332, 85] on input "Start Time" at bounding box center [344, 82] width 50 height 16
type input "07:45"
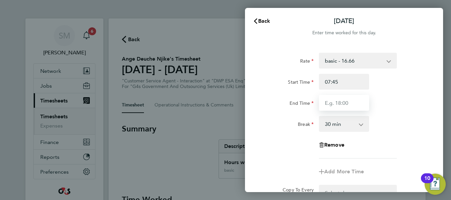
click at [346, 105] on input "End Time" at bounding box center [344, 103] width 50 height 16
type input "16:00"
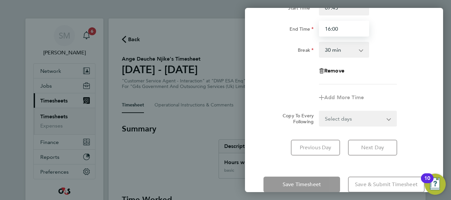
scroll to position [88, 0]
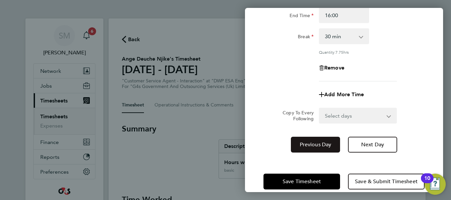
click at [291, 150] on div "Rate basic - 16.66 System Issue Paid - 16.66 Bank Holiday System Issue Not Paid…" at bounding box center [344, 59] width 198 height 204
click at [298, 172] on div "Save Timesheet Save & Submit Timesheet" at bounding box center [344, 182] width 198 height 42
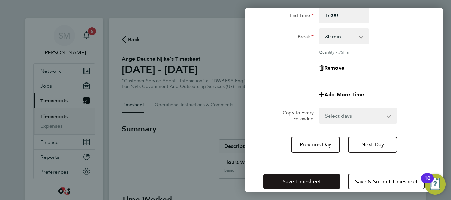
click at [297, 175] on button "Save Timesheet" at bounding box center [301, 182] width 77 height 16
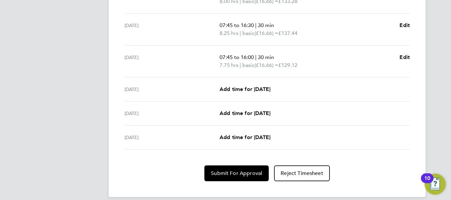
scroll to position [264, 0]
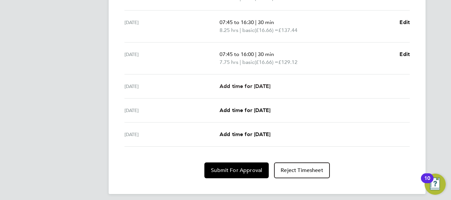
click at [263, 85] on span "Add time for [DATE]" at bounding box center [244, 86] width 51 height 6
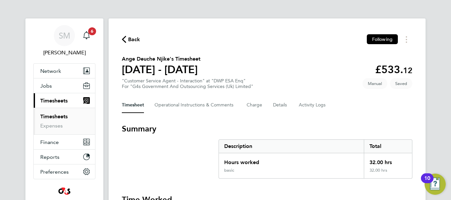
select select "30"
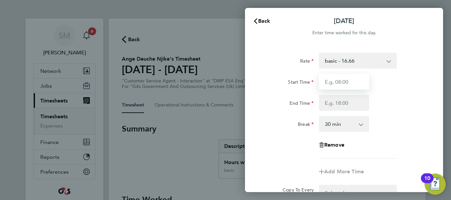
click at [352, 85] on input "Start Time" at bounding box center [344, 82] width 50 height 16
type input "07:45"
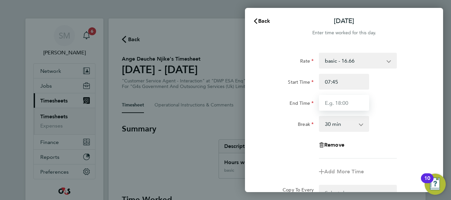
click at [342, 104] on input "End Time" at bounding box center [344, 103] width 50 height 16
type input "15:00"
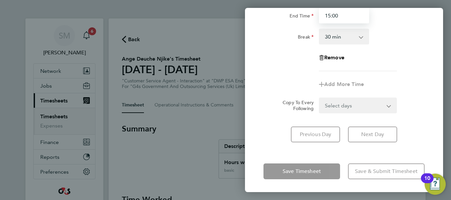
scroll to position [88, 0]
click at [301, 154] on div "[DATE] Cancel Enter time worked for this day. Rate basic - 16.66 System Issue P…" at bounding box center [344, 100] width 198 height 184
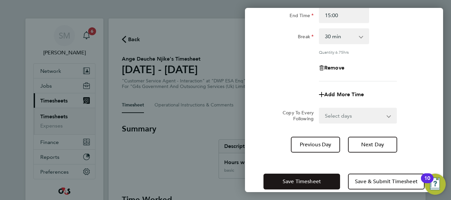
click at [298, 178] on span "Save Timesheet" at bounding box center [301, 181] width 38 height 7
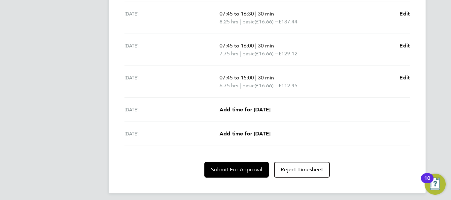
scroll to position [276, 0]
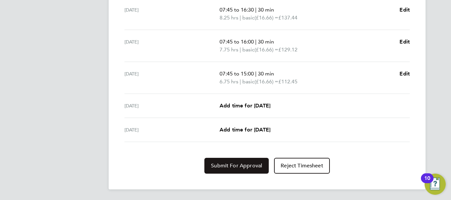
click at [240, 170] on button "Submit For Approval" at bounding box center [236, 166] width 64 height 16
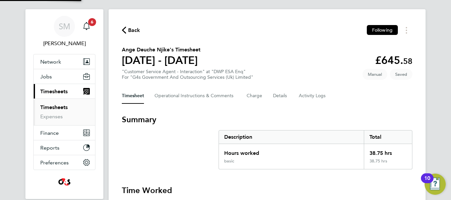
scroll to position [0, 0]
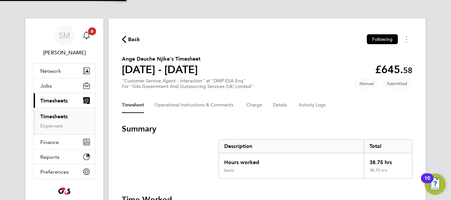
click at [142, 42] on div "Back Following" at bounding box center [267, 39] width 290 height 10
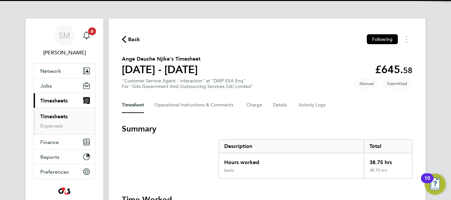
click at [131, 44] on div "Back Following" at bounding box center [267, 39] width 290 height 10
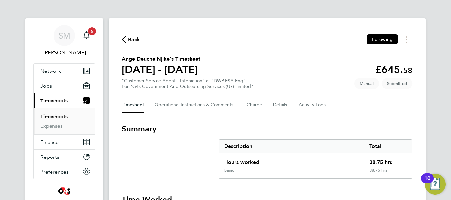
click at [139, 39] on span "Back" at bounding box center [134, 40] width 12 height 8
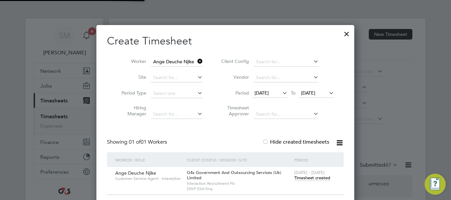
scroll to position [17, 57]
click at [196, 60] on icon at bounding box center [196, 61] width 0 height 9
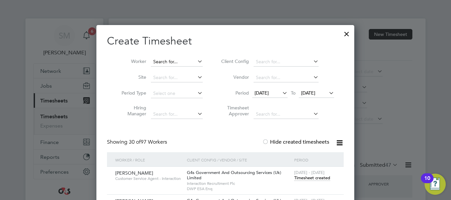
click at [185, 64] on input at bounding box center [177, 61] width 52 height 9
click at [182, 67] on li "[PERSON_NAME]" at bounding box center [179, 70] width 59 height 9
type input "[PERSON_NAME]"
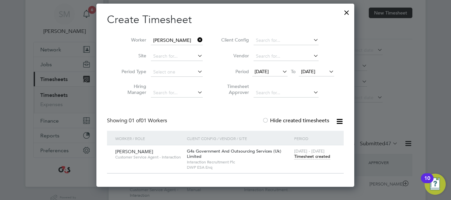
scroll to position [33, 0]
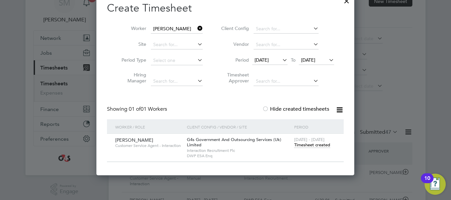
click at [312, 146] on span "Timesheet created" at bounding box center [312, 145] width 36 height 6
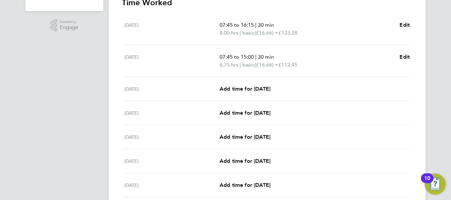
scroll to position [198, 0]
click at [240, 87] on span "Add time for [DATE]" at bounding box center [244, 88] width 51 height 6
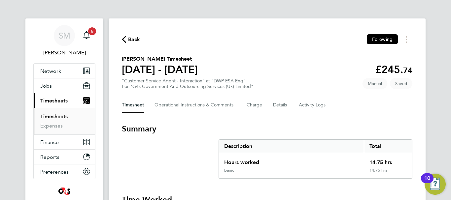
select select "30"
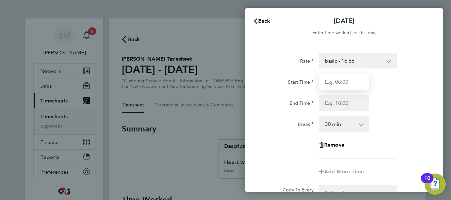
click at [340, 83] on input "Start Time" at bounding box center [344, 82] width 50 height 16
type input "07:45"
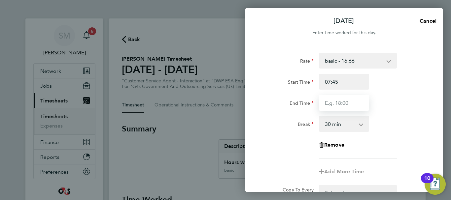
click at [344, 100] on input "End Time" at bounding box center [344, 103] width 50 height 16
type input "16:30"
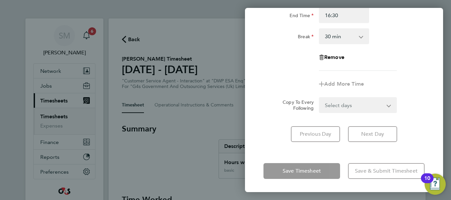
drag, startPoint x: 341, startPoint y: 156, endPoint x: 315, endPoint y: 160, distance: 25.8
click at [340, 156] on div "[DATE] Cancel Enter time worked for this day. Rate basic - 16.66 x2 - 32.79 Ban…" at bounding box center [344, 100] width 198 height 184
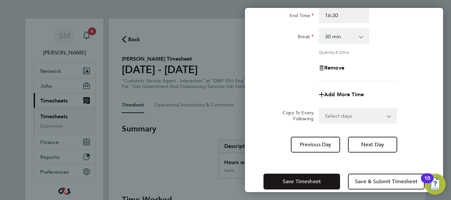
click at [305, 180] on span "Save Timesheet" at bounding box center [301, 181] width 38 height 7
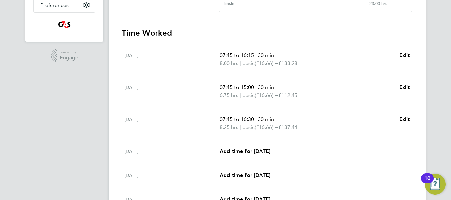
scroll to position [198, 0]
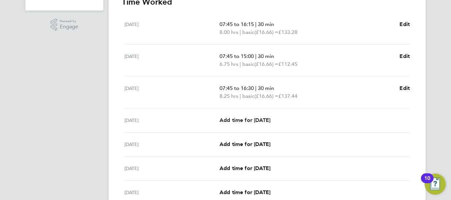
click at [261, 119] on span "Add time for [DATE]" at bounding box center [244, 120] width 51 height 6
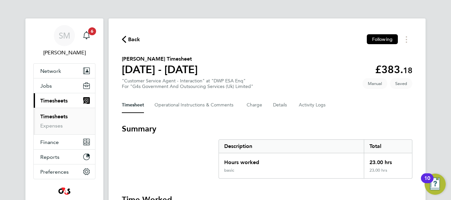
select select "30"
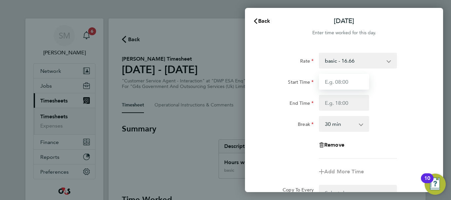
click at [337, 89] on input "Start Time" at bounding box center [344, 82] width 50 height 16
type input "07:45"
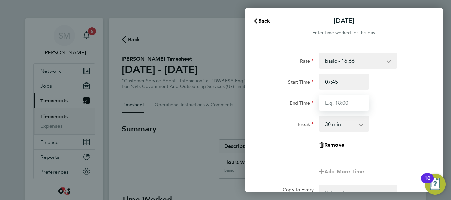
click at [320, 100] on input "End Time" at bounding box center [344, 103] width 50 height 16
type input "16:00"
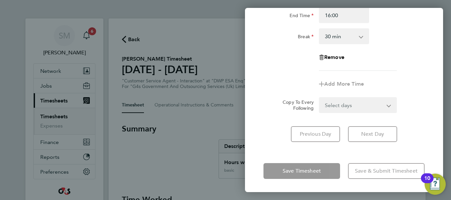
click at [338, 158] on div "[DATE] Cancel Enter time worked for this day. Rate basic - 16.66 x2 - 32.79 Ban…" at bounding box center [344, 100] width 198 height 184
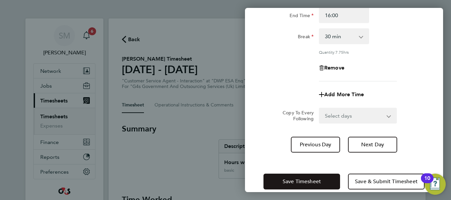
click at [306, 178] on span "Save Timesheet" at bounding box center [301, 181] width 38 height 7
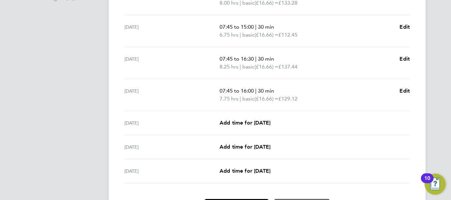
scroll to position [231, 0]
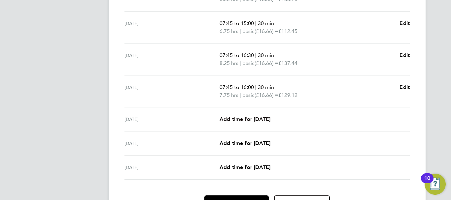
click at [240, 120] on span "Add time for [DATE]" at bounding box center [244, 119] width 51 height 6
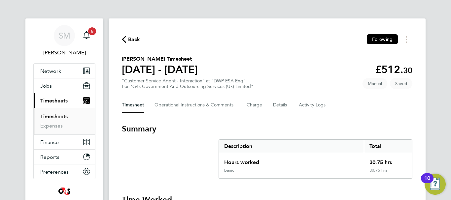
select select "30"
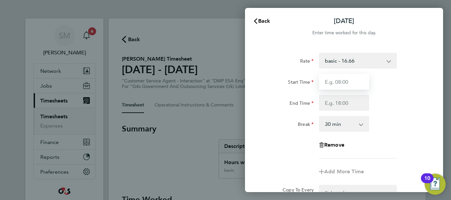
click at [340, 83] on input "Start Time" at bounding box center [344, 82] width 50 height 16
type input "07:45"
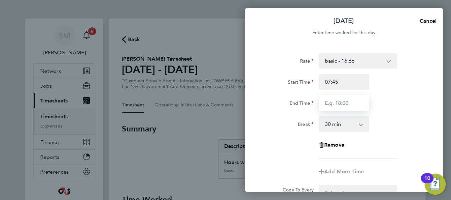
click at [339, 103] on input "End Time" at bounding box center [344, 103] width 50 height 16
type input "15:00"
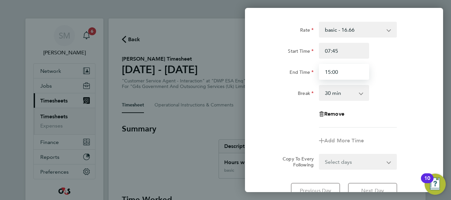
scroll to position [88, 0]
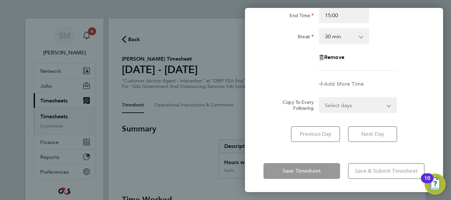
click at [296, 156] on div "[DATE] Cancel Enter time worked for this day. Rate basic - 16.66 x2 - 32.79 Ban…" at bounding box center [344, 100] width 198 height 184
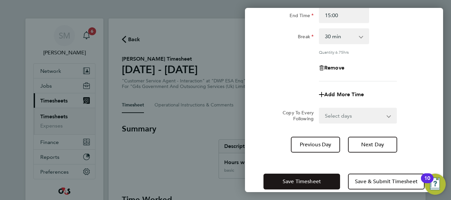
click at [307, 180] on span "Save Timesheet" at bounding box center [301, 181] width 38 height 7
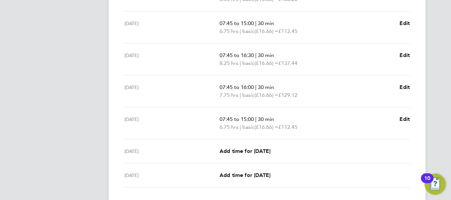
scroll to position [264, 0]
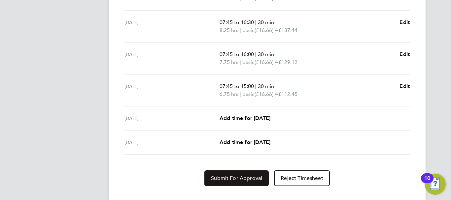
click at [222, 173] on button "Submit For Approval" at bounding box center [236, 179] width 64 height 16
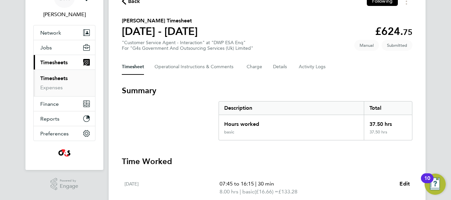
scroll to position [0, 0]
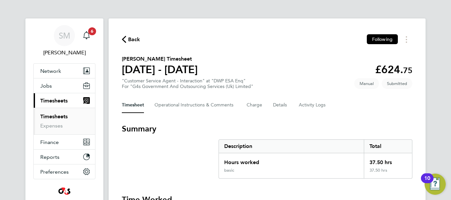
click at [126, 36] on div "Back Following" at bounding box center [267, 39] width 290 height 10
click at [131, 38] on span "Back" at bounding box center [134, 40] width 12 height 8
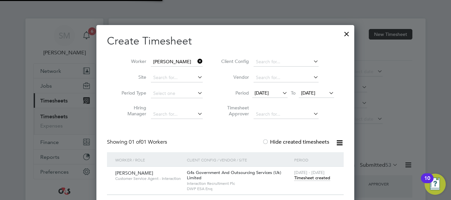
scroll to position [17, 57]
click at [196, 62] on icon at bounding box center [196, 61] width 0 height 9
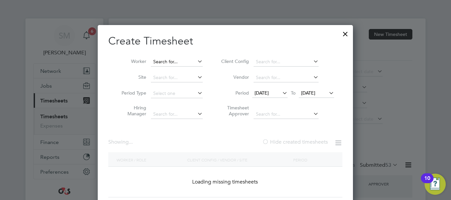
click at [179, 61] on input at bounding box center [177, 61] width 52 height 9
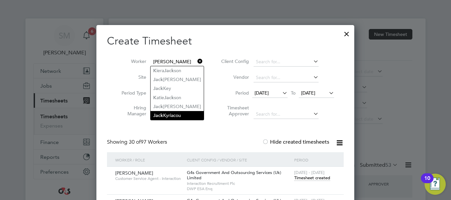
click at [188, 114] on li "[PERSON_NAME]" at bounding box center [176, 115] width 53 height 9
type input "[PERSON_NAME]"
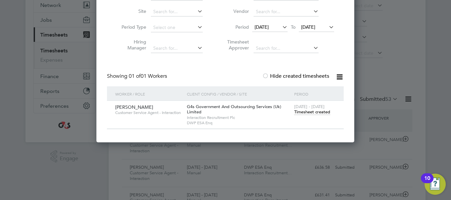
click at [305, 117] on div "[DATE] - [DATE] Timesheet created" at bounding box center [314, 110] width 45 height 18
click at [307, 115] on div "[DATE] - [DATE] Timesheet created" at bounding box center [314, 110] width 45 height 18
click at [309, 112] on span "Timesheet created" at bounding box center [312, 112] width 36 height 6
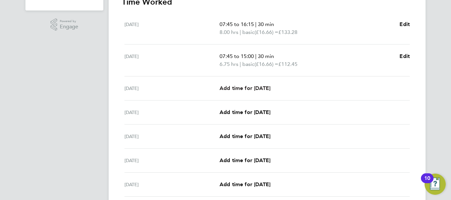
click at [247, 89] on span "Add time for [DATE]" at bounding box center [244, 88] width 51 height 6
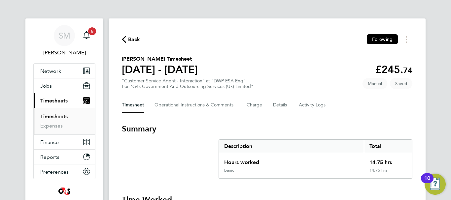
select select "30"
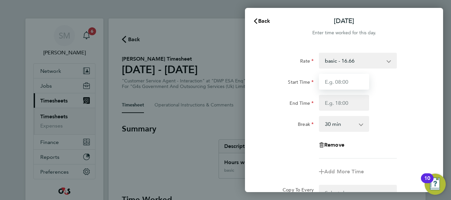
click at [345, 86] on input "Start Time" at bounding box center [344, 82] width 50 height 16
type input "07:45"
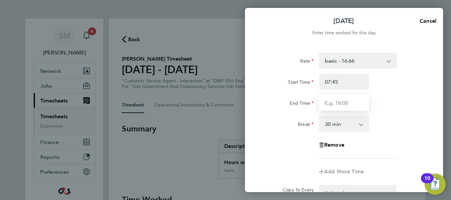
click at [341, 102] on input "End Time" at bounding box center [344, 103] width 50 height 16
type input "16:30"
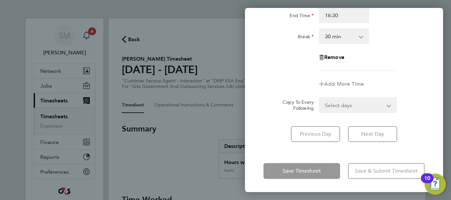
drag, startPoint x: 346, startPoint y: 150, endPoint x: 337, endPoint y: 155, distance: 10.0
click at [346, 150] on div "[DATE] Cancel Enter time worked for this day. Rate basic - 16.66 System Issue N…" at bounding box center [344, 100] width 198 height 184
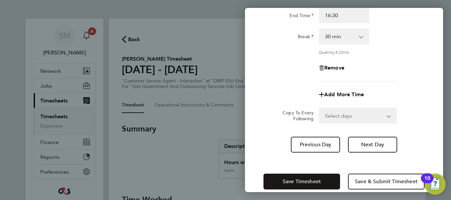
click at [320, 182] on span "Save Timesheet" at bounding box center [301, 181] width 38 height 7
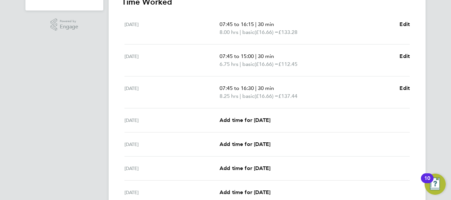
click at [259, 116] on div "[DATE] Add time for [DATE] Add time for [DATE]" at bounding box center [266, 121] width 285 height 24
click at [255, 119] on span "Add time for [DATE]" at bounding box center [244, 120] width 51 height 6
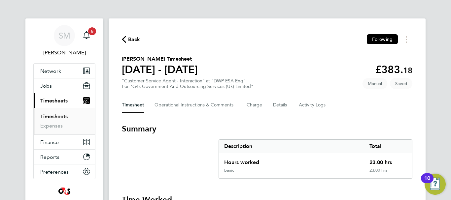
select select "30"
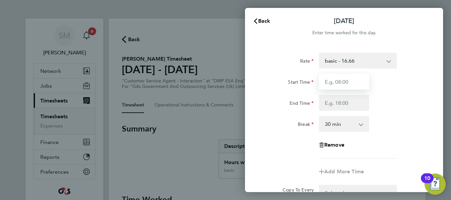
click at [347, 79] on input "Start Time" at bounding box center [344, 82] width 50 height 16
type input "07:45"
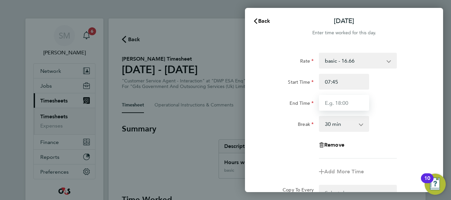
click at [343, 100] on input "End Time" at bounding box center [344, 103] width 50 height 16
type input "16:00"
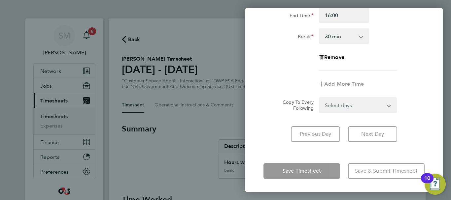
drag, startPoint x: 337, startPoint y: 149, endPoint x: 332, endPoint y: 154, distance: 7.0
click at [337, 150] on div "Rate basic - 16.66 System Issue Not Paid Sick x1.5 - 24.73 x2 - 32.79 System Is…" at bounding box center [344, 53] width 198 height 193
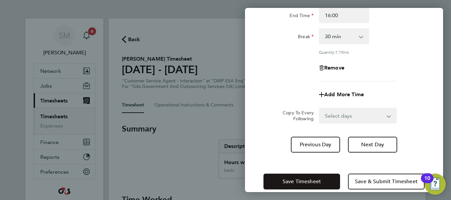
click at [320, 182] on span "Save Timesheet" at bounding box center [301, 181] width 38 height 7
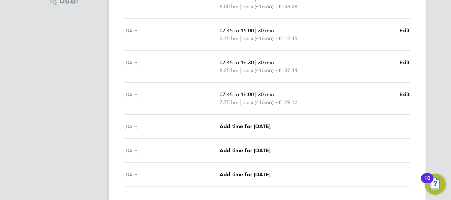
scroll to position [231, 0]
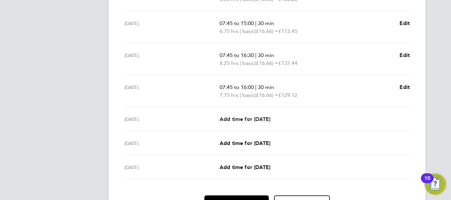
click at [234, 119] on span "Add time for [DATE]" at bounding box center [244, 119] width 51 height 6
select select "30"
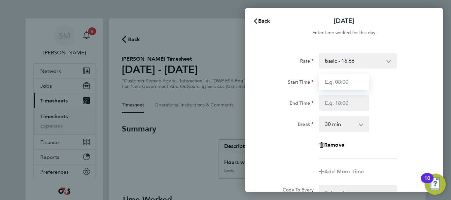
click at [349, 80] on input "Start Time" at bounding box center [344, 82] width 50 height 16
type input "07:45"
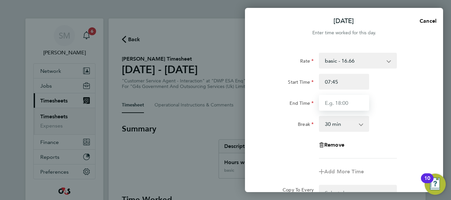
click at [329, 105] on input "End Time" at bounding box center [344, 103] width 50 height 16
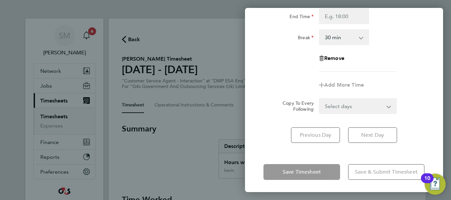
scroll to position [88, 0]
click at [281, 152] on div "Save Timesheet Save & Submit Timesheet" at bounding box center [344, 171] width 198 height 42
click at [317, 159] on div "Save Timesheet Save & Submit Timesheet" at bounding box center [344, 171] width 198 height 42
click at [394, 156] on div "Save Timesheet Save & Submit Timesheet" at bounding box center [344, 171] width 198 height 42
click at [415, 131] on div "Previous Day Next Day" at bounding box center [343, 134] width 161 height 16
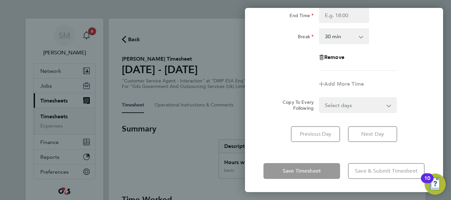
click at [434, 106] on div "Rate basic - 16.66 System Issue Not Paid Sick x1.5 - 24.73 x2 - 32.79 System Is…" at bounding box center [344, 53] width 198 height 193
drag, startPoint x: 410, startPoint y: 72, endPoint x: 410, endPoint y: 66, distance: 5.9
click at [410, 72] on app-timesheet-line-form-group "Rate basic - 16.66 System Issue Not Paid Sick x1.5 - 24.73 x2 - 32.79 System Is…" at bounding box center [343, 28] width 161 height 127
click at [409, 61] on div "Remove" at bounding box center [344, 57] width 166 height 16
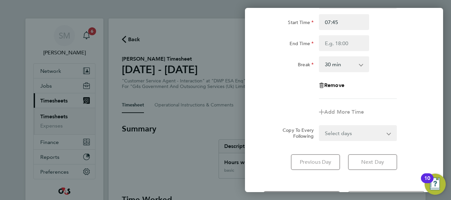
scroll to position [22, 0]
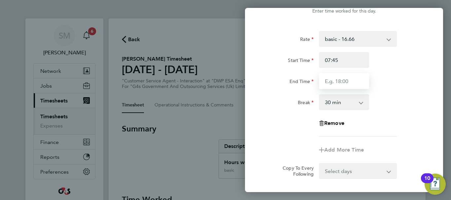
click at [344, 80] on input "End Time" at bounding box center [344, 81] width 50 height 16
type input "15:00"
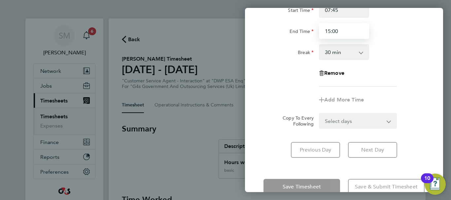
scroll to position [88, 0]
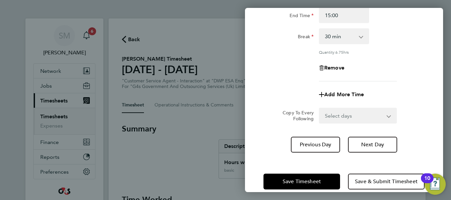
click at [409, 144] on div "Rate basic - 16.66 System Issue Not Paid Sick x1.5 - 24.73 x2 - 32.79 System Is…" at bounding box center [344, 59] width 198 height 204
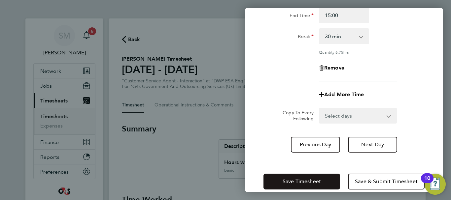
click at [319, 176] on button "Save Timesheet" at bounding box center [301, 182] width 77 height 16
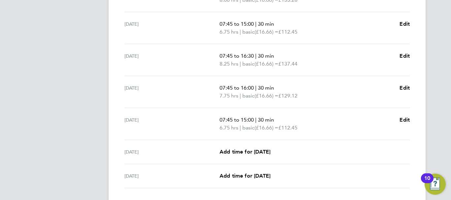
scroll to position [276, 0]
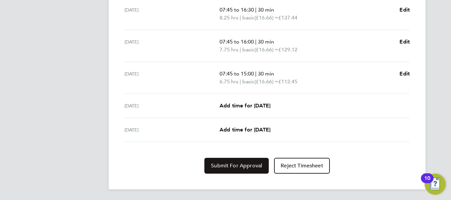
click at [259, 162] on button "Submit For Approval" at bounding box center [236, 166] width 64 height 16
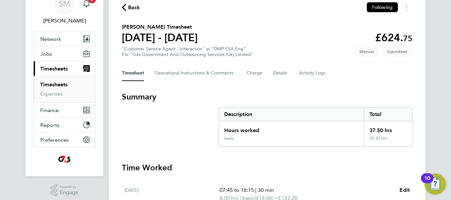
scroll to position [33, 0]
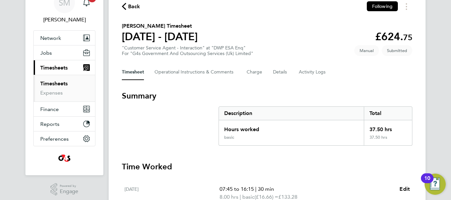
click at [130, 9] on span "Back" at bounding box center [134, 7] width 12 height 8
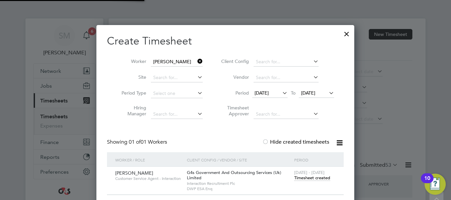
scroll to position [3, 3]
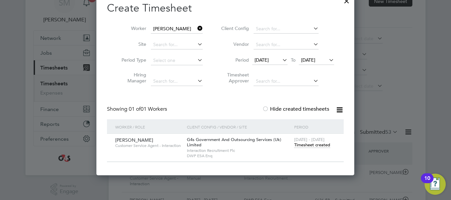
click at [196, 28] on icon at bounding box center [196, 28] width 0 height 9
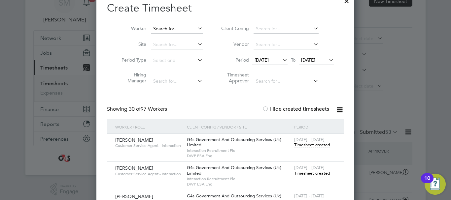
click at [165, 29] on input at bounding box center [177, 28] width 52 height 9
click at [175, 40] on li "[PERSON_NAME]" at bounding box center [178, 37] width 56 height 9
type input "[PERSON_NAME]"
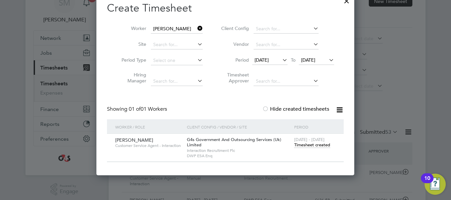
click at [312, 145] on span "Timesheet created" at bounding box center [312, 145] width 36 height 6
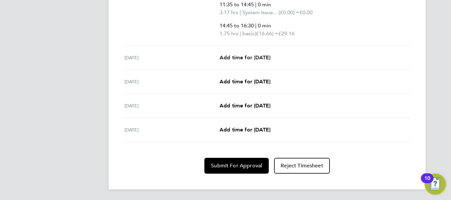
click at [245, 56] on span "Add time for [DATE]" at bounding box center [244, 57] width 51 height 6
select select "30"
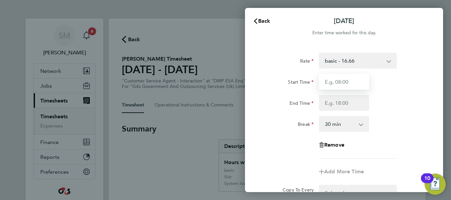
click at [338, 77] on input "Start Time" at bounding box center [344, 82] width 50 height 16
type input "07:45"
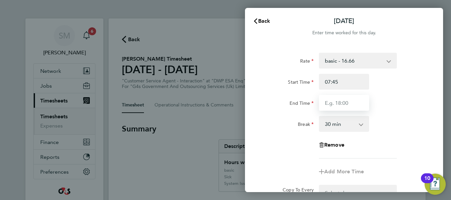
click at [332, 100] on input "End Time" at bounding box center [344, 103] width 50 height 16
type input "16:00"
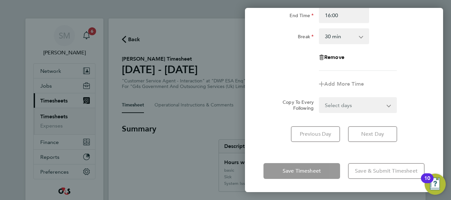
click at [401, 159] on div "[DATE] Cancel Enter time worked for this day. Rate basic - 16.66 x1.5 - 24.73 x…" at bounding box center [344, 100] width 198 height 184
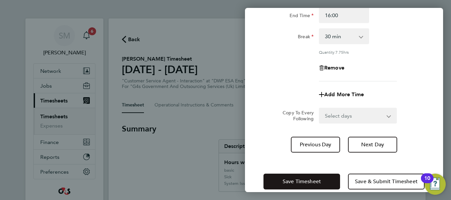
click at [323, 177] on button "Save Timesheet" at bounding box center [301, 182] width 77 height 16
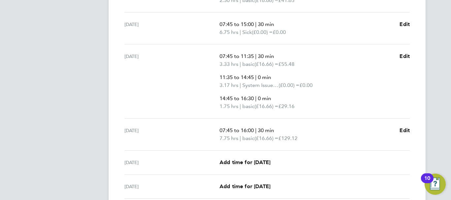
scroll to position [297, 0]
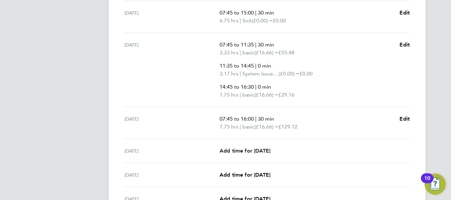
click at [261, 147] on link "Add time for [DATE]" at bounding box center [244, 151] width 51 height 8
select select "30"
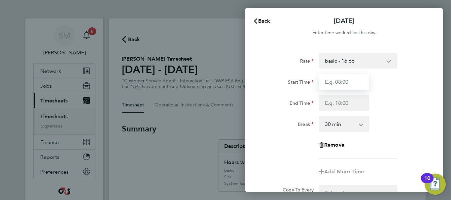
click at [338, 81] on input "Start Time" at bounding box center [344, 82] width 50 height 16
type input "07:45"
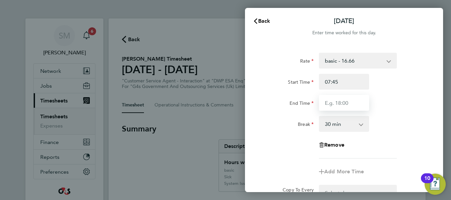
click at [341, 104] on input "End Time" at bounding box center [344, 103] width 50 height 16
type input "15:00"
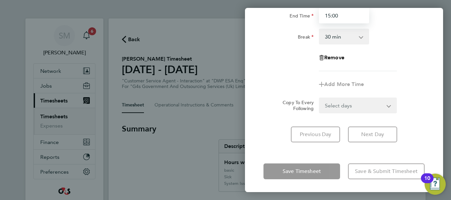
scroll to position [88, 0]
click at [353, 150] on div "Rate basic - 16.66 x1.5 - 24.73 x2 - 32.79 Annual Leave Sick System Issue Paid …" at bounding box center [344, 53] width 198 height 193
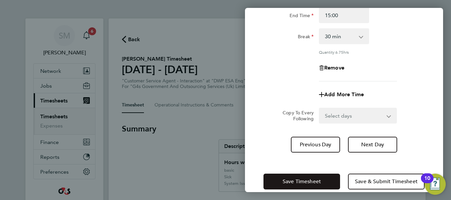
click at [307, 180] on span "Save Timesheet" at bounding box center [301, 181] width 38 height 7
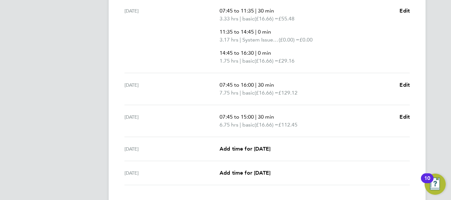
scroll to position [363, 0]
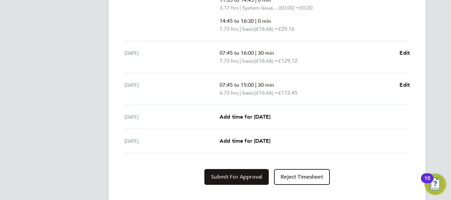
click at [233, 176] on span "Submit For Approval" at bounding box center [236, 177] width 51 height 7
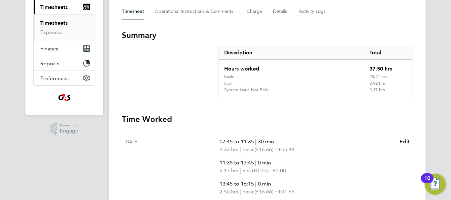
scroll to position [33, 0]
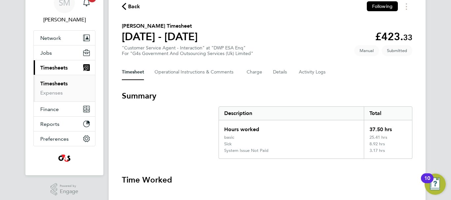
click at [127, 11] on div "Back Following" at bounding box center [267, 6] width 290 height 10
click at [134, 8] on span "Back" at bounding box center [134, 7] width 12 height 8
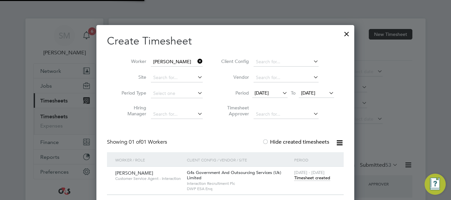
scroll to position [3, 3]
click at [196, 63] on icon at bounding box center [196, 61] width 0 height 9
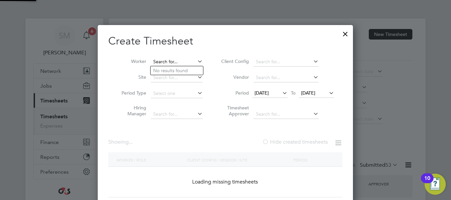
click at [181, 62] on input at bounding box center [177, 61] width 52 height 9
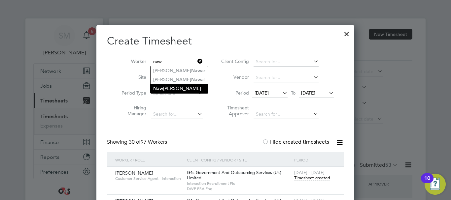
click at [192, 88] on li "Naw aaz Mallu" at bounding box center [178, 88] width 57 height 9
type input "[PERSON_NAME]"
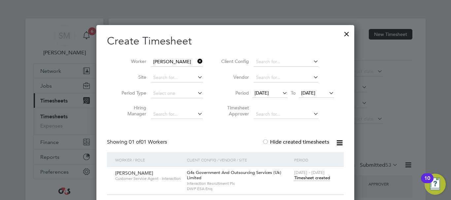
click at [314, 177] on span "Timesheet created" at bounding box center [312, 178] width 36 height 6
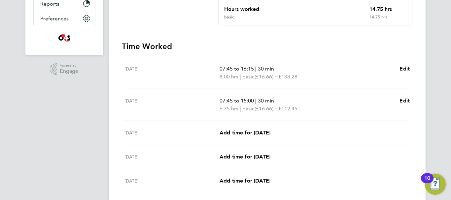
scroll to position [165, 0]
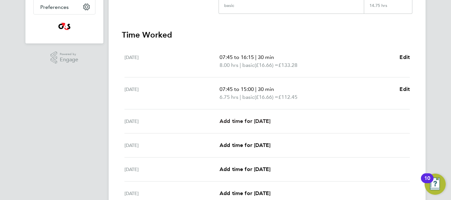
click at [259, 120] on span "Add time for [DATE]" at bounding box center [244, 121] width 51 height 6
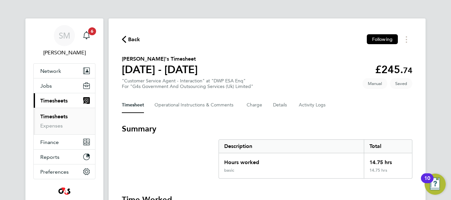
select select "30"
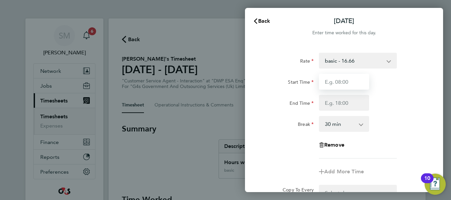
click at [352, 82] on input "Start Time" at bounding box center [344, 82] width 50 height 16
type input "07:45"
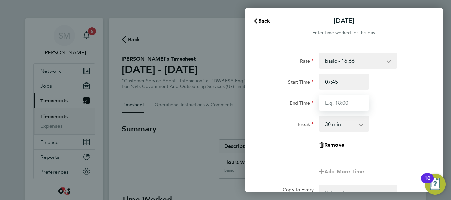
click at [337, 102] on input "End Time" at bounding box center [344, 103] width 50 height 16
type input "16:30"
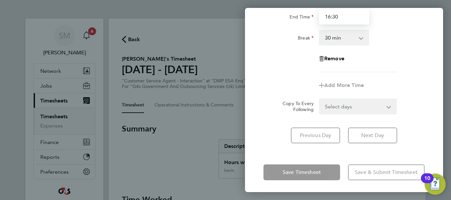
scroll to position [88, 0]
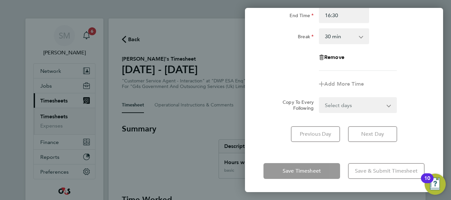
click at [347, 152] on div "[DATE] Cancel Enter time worked for this day. Rate basic - 16.66 System Issue N…" at bounding box center [344, 100] width 198 height 184
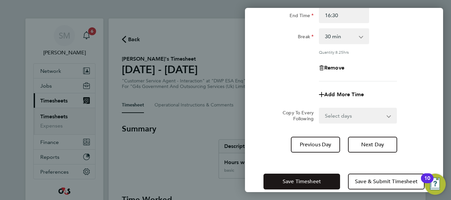
click at [311, 181] on span "Save Timesheet" at bounding box center [301, 181] width 38 height 7
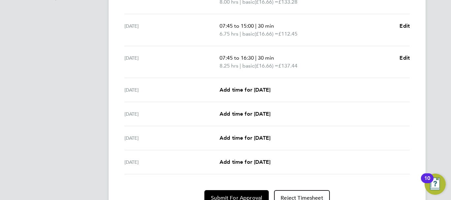
scroll to position [231, 0]
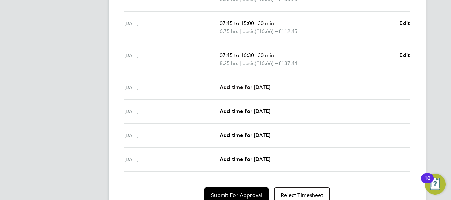
click at [254, 87] on span "Add time for [DATE]" at bounding box center [244, 87] width 51 height 6
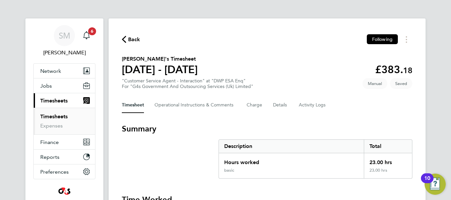
select select "30"
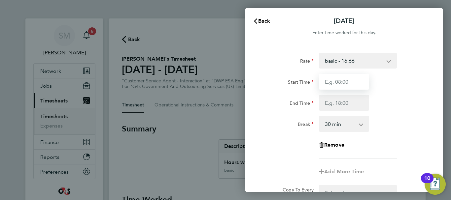
click at [352, 85] on input "Start Time" at bounding box center [344, 82] width 50 height 16
type input "07:45"
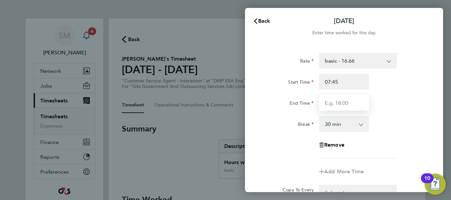
click at [332, 106] on input "End Time" at bounding box center [344, 103] width 50 height 16
type input "16:00"
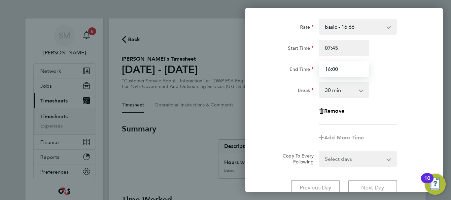
scroll to position [66, 0]
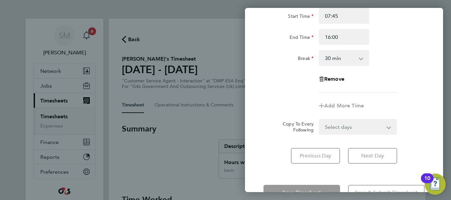
click at [301, 170] on div "Rate basic - 16.66 System Issue Not Paid x2 - 32.79 System Issue Paid - 16.66 A…" at bounding box center [344, 75] width 198 height 193
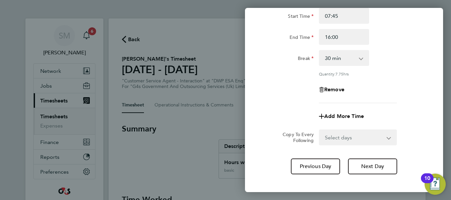
scroll to position [98, 0]
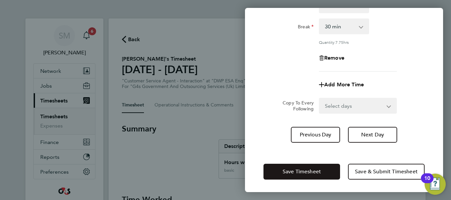
click at [296, 169] on span "Save Timesheet" at bounding box center [301, 172] width 38 height 7
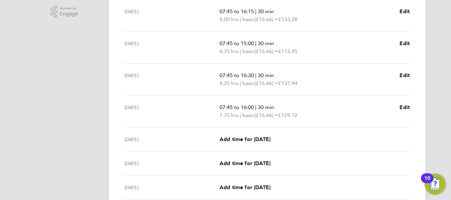
scroll to position [231, 0]
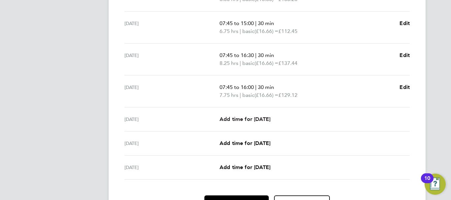
click at [239, 116] on span "Add time for [DATE]" at bounding box center [244, 119] width 51 height 6
select select "30"
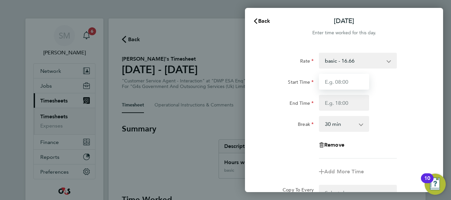
click at [338, 85] on input "Start Time" at bounding box center [344, 82] width 50 height 16
type input "07:45"
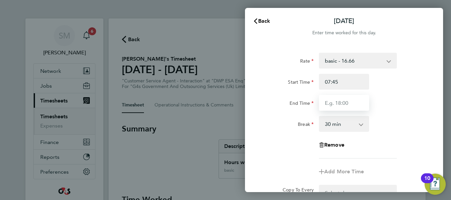
click at [329, 105] on input "End Time" at bounding box center [344, 103] width 50 height 16
type input "15:00"
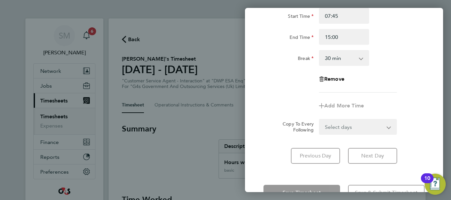
click at [418, 151] on div "Rate basic - 16.66 System Issue Not Paid x2 - 32.79 System Issue Paid - 16.66 A…" at bounding box center [344, 75] width 198 height 193
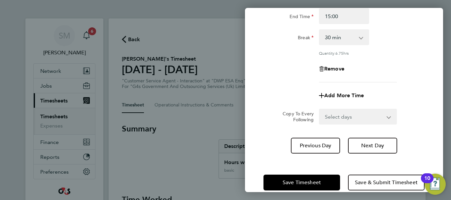
scroll to position [98, 0]
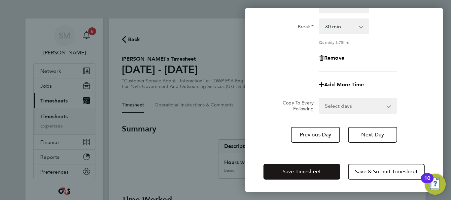
click at [315, 171] on span "Save Timesheet" at bounding box center [301, 172] width 38 height 7
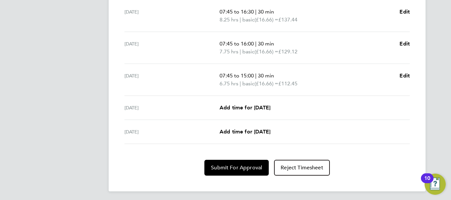
scroll to position [276, 0]
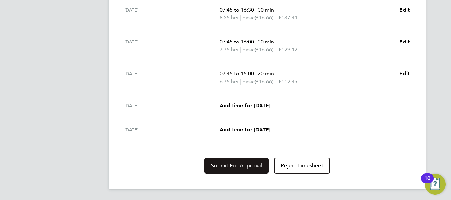
click at [242, 166] on span "Submit For Approval" at bounding box center [236, 166] width 51 height 7
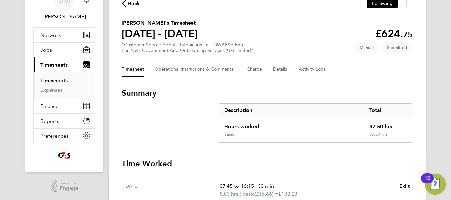
scroll to position [13, 0]
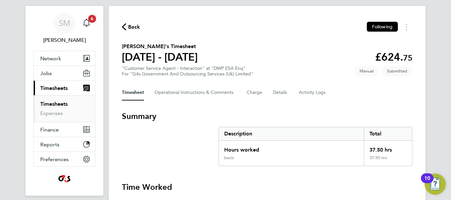
click at [130, 22] on div "Back Following" at bounding box center [267, 27] width 290 height 10
click at [130, 24] on span "Back" at bounding box center [134, 27] width 12 height 8
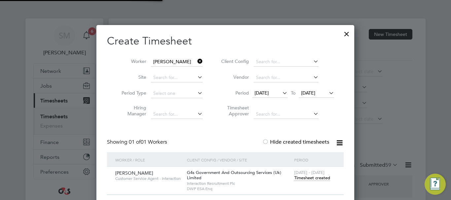
scroll to position [3, 3]
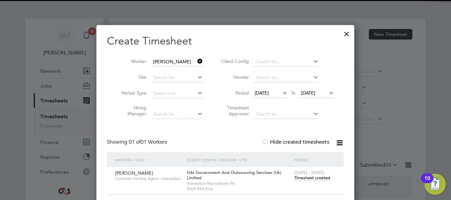
click at [196, 63] on icon at bounding box center [196, 61] width 0 height 9
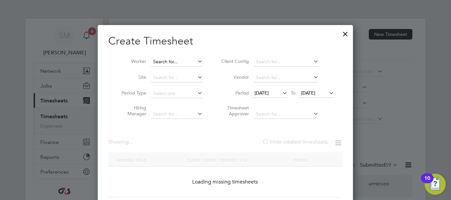
click at [175, 59] on input at bounding box center [177, 61] width 52 height 9
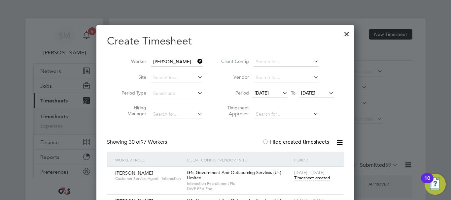
click at [174, 68] on li "[PERSON_NAME]" at bounding box center [183, 70] width 66 height 9
type input "[PERSON_NAME]"
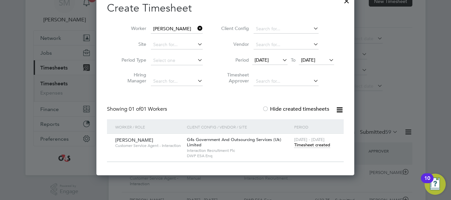
click at [311, 141] on span "[DATE] - [DATE]" at bounding box center [309, 140] width 30 height 6
click at [311, 148] on div "[DATE] - [DATE] Timesheet created" at bounding box center [314, 143] width 45 height 18
click at [313, 145] on span "Timesheet created" at bounding box center [312, 145] width 36 height 6
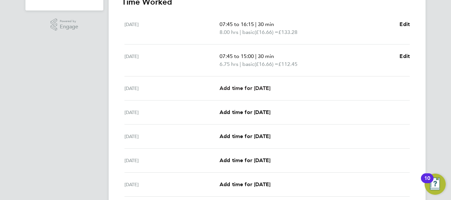
click at [227, 86] on span "Add time for [DATE]" at bounding box center [244, 88] width 51 height 6
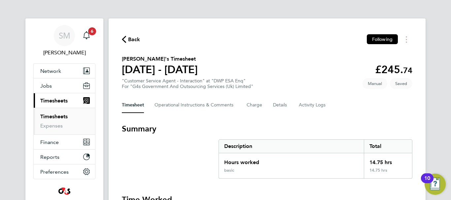
select select "30"
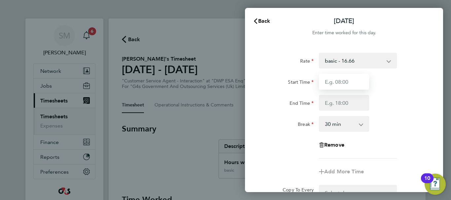
click at [351, 84] on input "Start Time" at bounding box center [344, 82] width 50 height 16
type input "07:45"
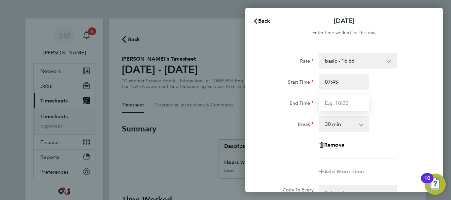
click at [334, 102] on input "End Time" at bounding box center [344, 103] width 50 height 16
type input "16:30"
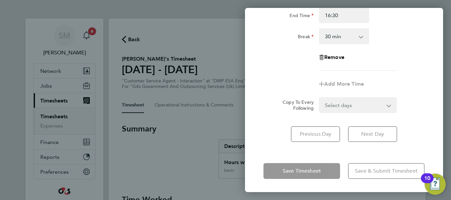
click at [354, 154] on div "[DATE] Cancel Enter time worked for this day. Rate basic - 16.66 Bank Holiday S…" at bounding box center [344, 100] width 198 height 184
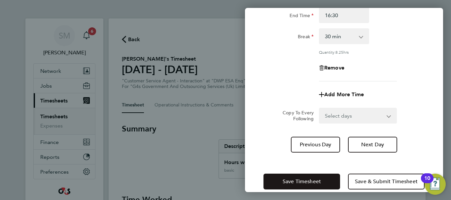
click at [311, 180] on span "Save Timesheet" at bounding box center [301, 181] width 38 height 7
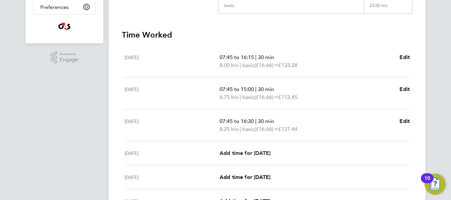
click at [260, 154] on span "Add time for [DATE]" at bounding box center [244, 153] width 51 height 6
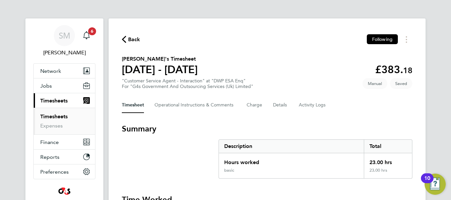
select select "30"
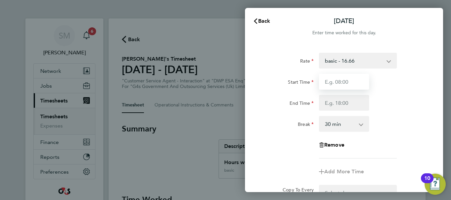
click at [341, 82] on input "Start Time" at bounding box center [344, 82] width 50 height 16
type input "07:45"
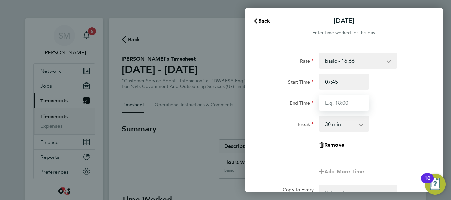
click at [334, 106] on input "End Time" at bounding box center [344, 103] width 50 height 16
type input "16:00"
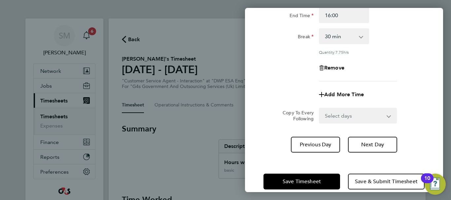
click at [359, 156] on div "[DATE] Cancel Enter time worked for this day. Rate basic - 16.66 Bank Holiday S…" at bounding box center [344, 100] width 198 height 184
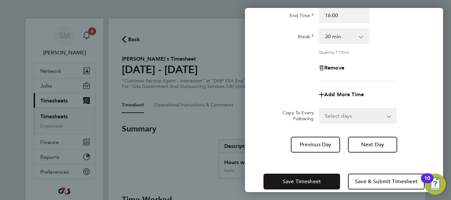
click at [309, 179] on span "Save Timesheet" at bounding box center [301, 181] width 38 height 7
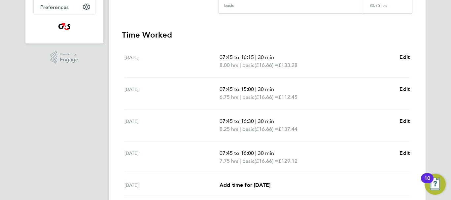
scroll to position [198, 0]
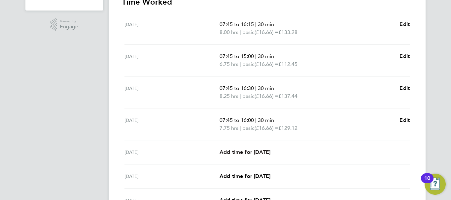
click at [261, 152] on span "Add time for [DATE]" at bounding box center [244, 152] width 51 height 6
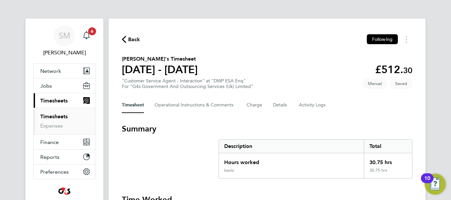
select select "30"
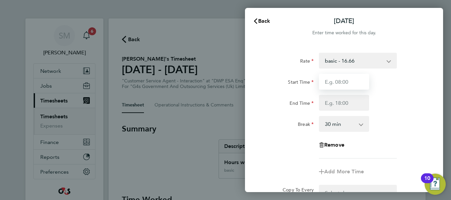
click at [349, 82] on input "Start Time" at bounding box center [344, 82] width 50 height 16
type input "07:45"
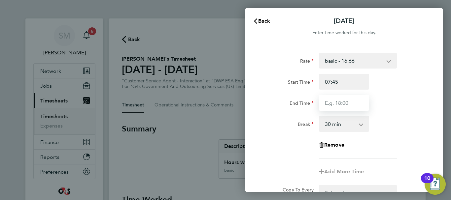
click at [336, 102] on input "End Time" at bounding box center [344, 103] width 50 height 16
type input "15:00"
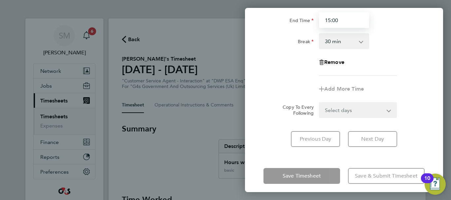
scroll to position [88, 0]
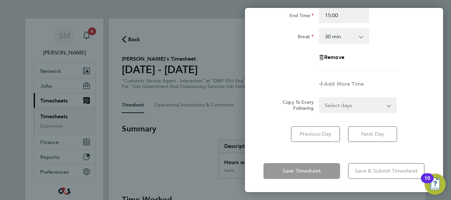
click at [402, 151] on div "[DATE] Cancel Enter time worked for this day. Rate basic - 16.66 Bank Holiday S…" at bounding box center [344, 100] width 198 height 184
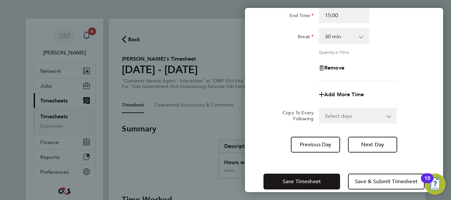
click at [311, 176] on button "Save Timesheet" at bounding box center [301, 182] width 77 height 16
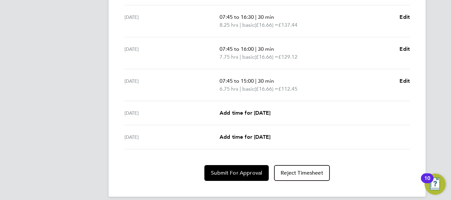
scroll to position [276, 0]
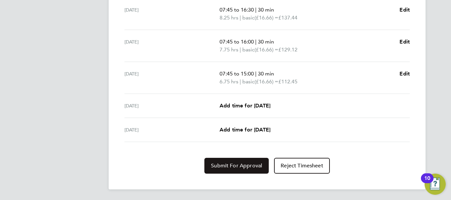
click at [245, 165] on span "Submit For Approval" at bounding box center [236, 166] width 51 height 7
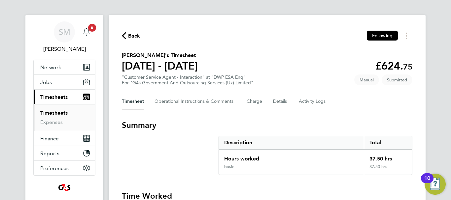
scroll to position [0, 0]
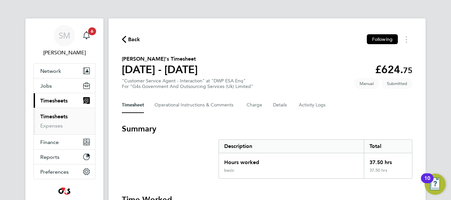
drag, startPoint x: 130, startPoint y: 37, endPoint x: 153, endPoint y: 43, distance: 23.8
click at [130, 37] on span "Back" at bounding box center [134, 40] width 12 height 8
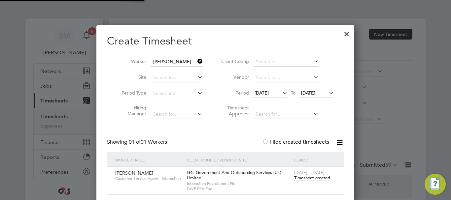
scroll to position [17, 57]
click at [196, 60] on icon at bounding box center [196, 61] width 0 height 9
click at [348, 32] on div at bounding box center [346, 32] width 12 height 12
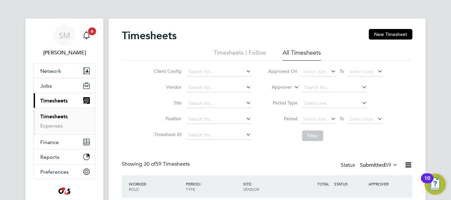
click at [88, 36] on icon "Main navigation" at bounding box center [86, 35] width 8 height 8
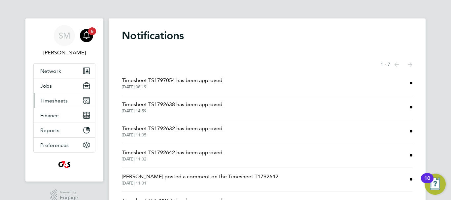
click at [71, 102] on button "Timesheets" at bounding box center [64, 100] width 61 height 15
click at [83, 100] on button "Timesheets" at bounding box center [64, 100] width 61 height 15
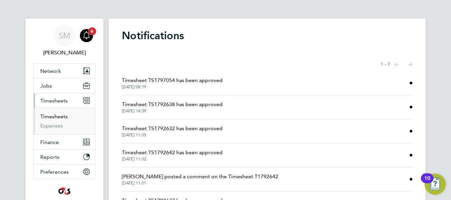
click at [61, 116] on link "Timesheets" at bounding box center [53, 116] width 27 height 6
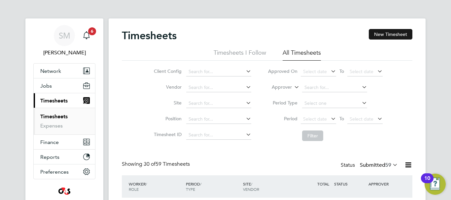
click at [373, 35] on button "New Timesheet" at bounding box center [390, 34] width 44 height 11
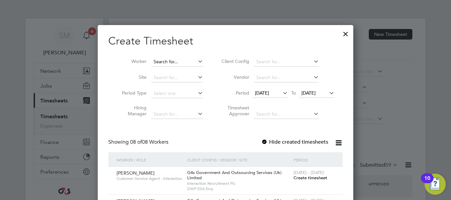
click at [167, 61] on input at bounding box center [177, 61] width 52 height 9
type input "[PERSON_NAME] [PERSON_NAME]"
click at [196, 62] on icon at bounding box center [196, 61] width 0 height 9
